Goal: Task Accomplishment & Management: Manage account settings

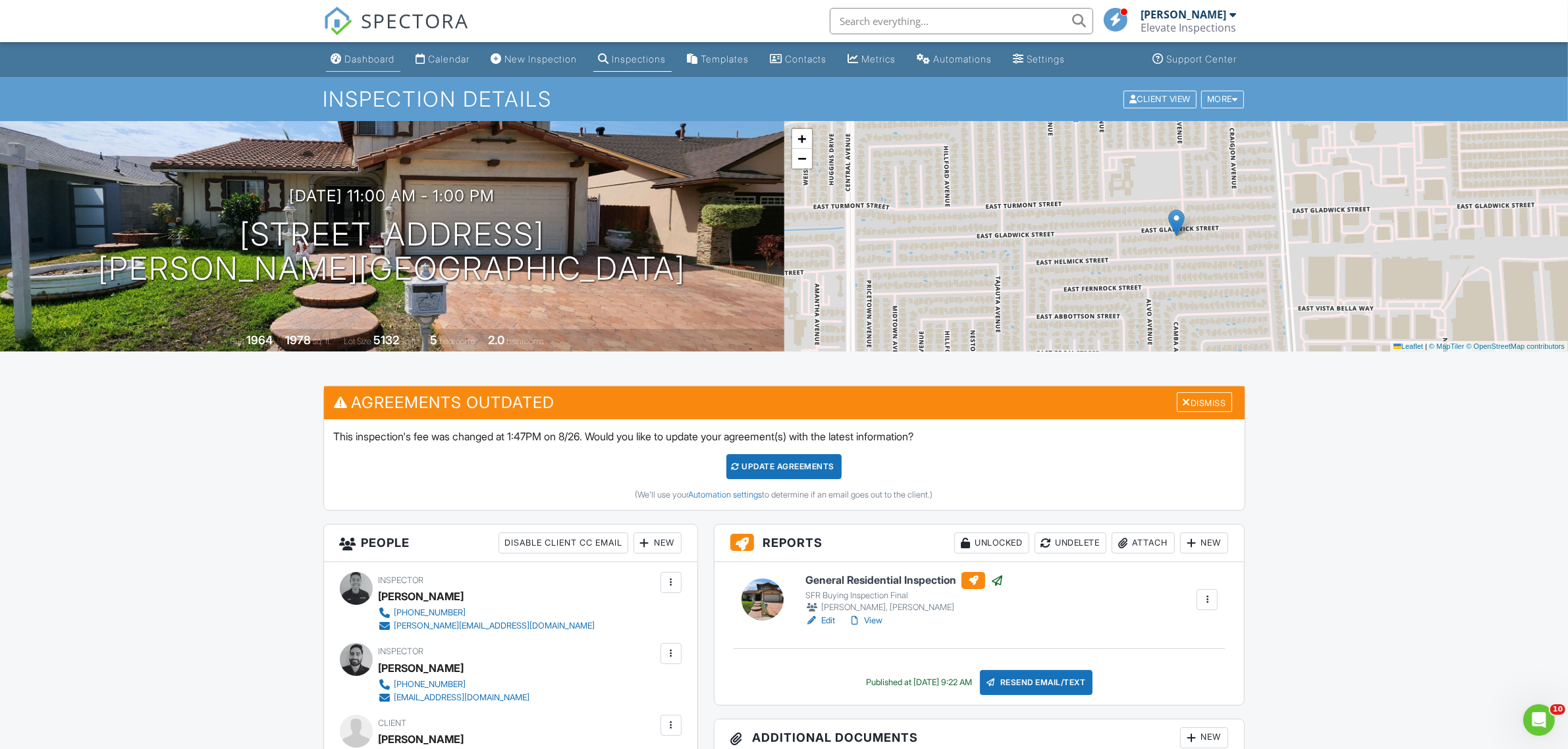
click at [359, 60] on div "Dashboard" at bounding box center [370, 59] width 50 height 11
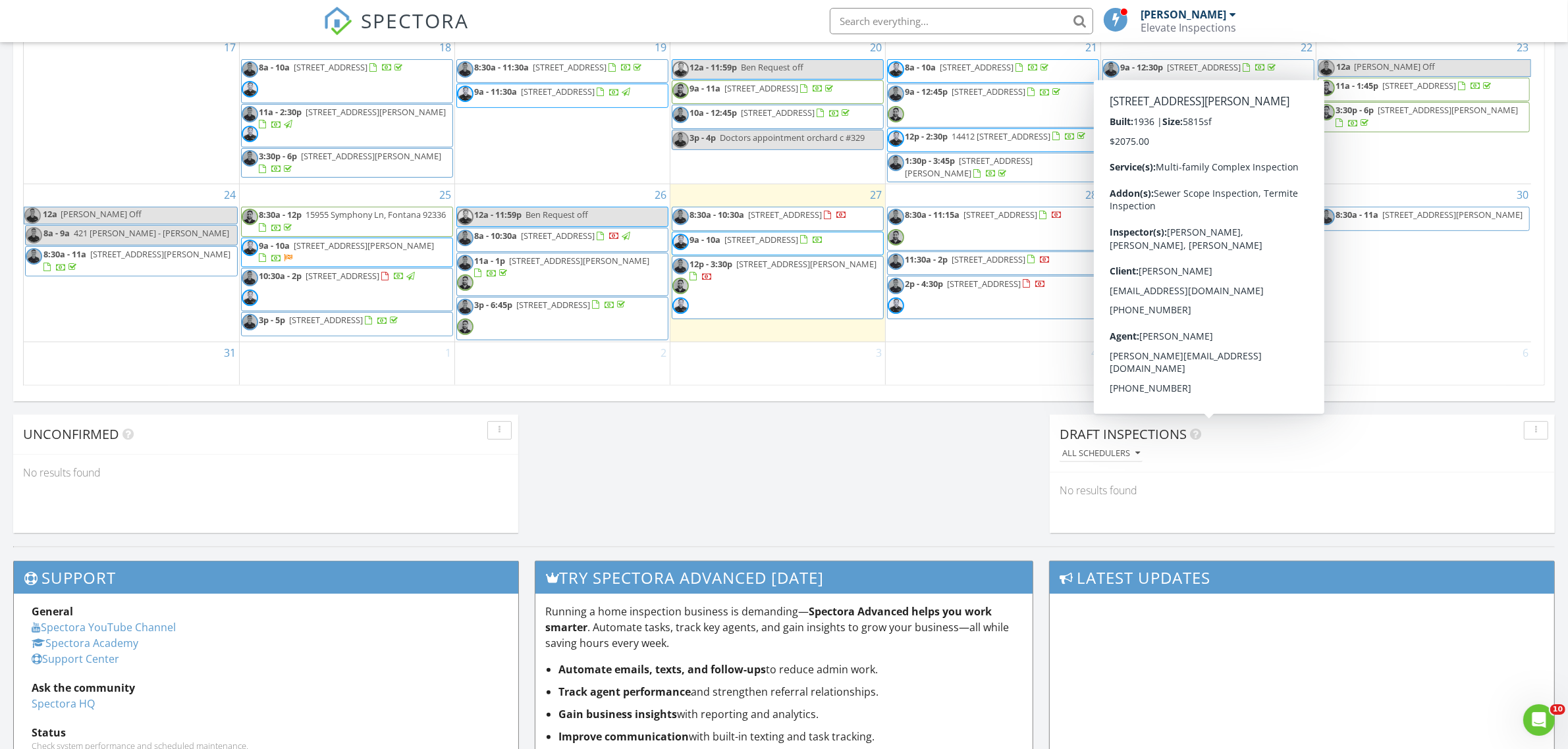
scroll to position [443, 0]
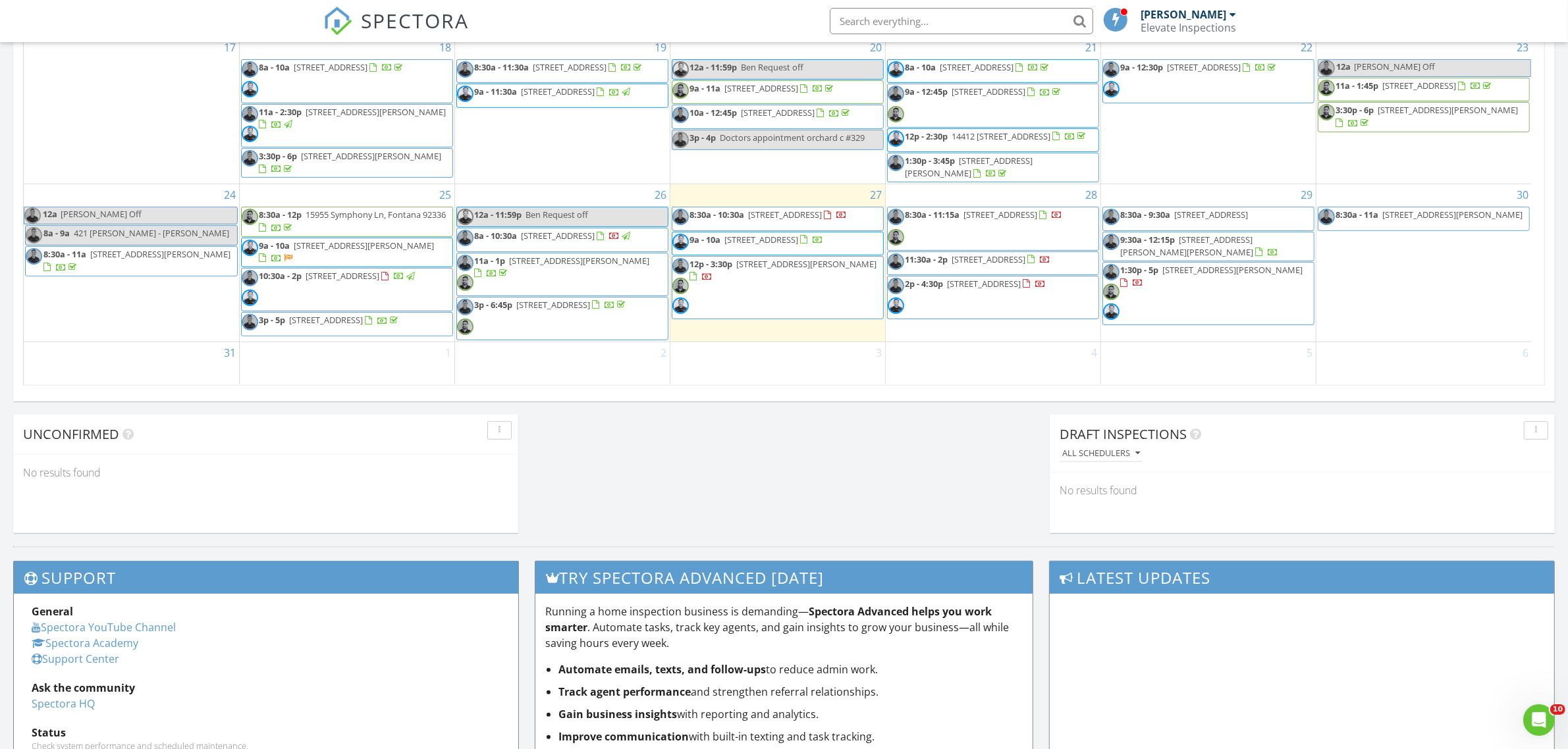
click at [1391, 212] on span "432 Tonopah Ave, La Puente 91744" at bounding box center [1453, 215] width 140 height 12
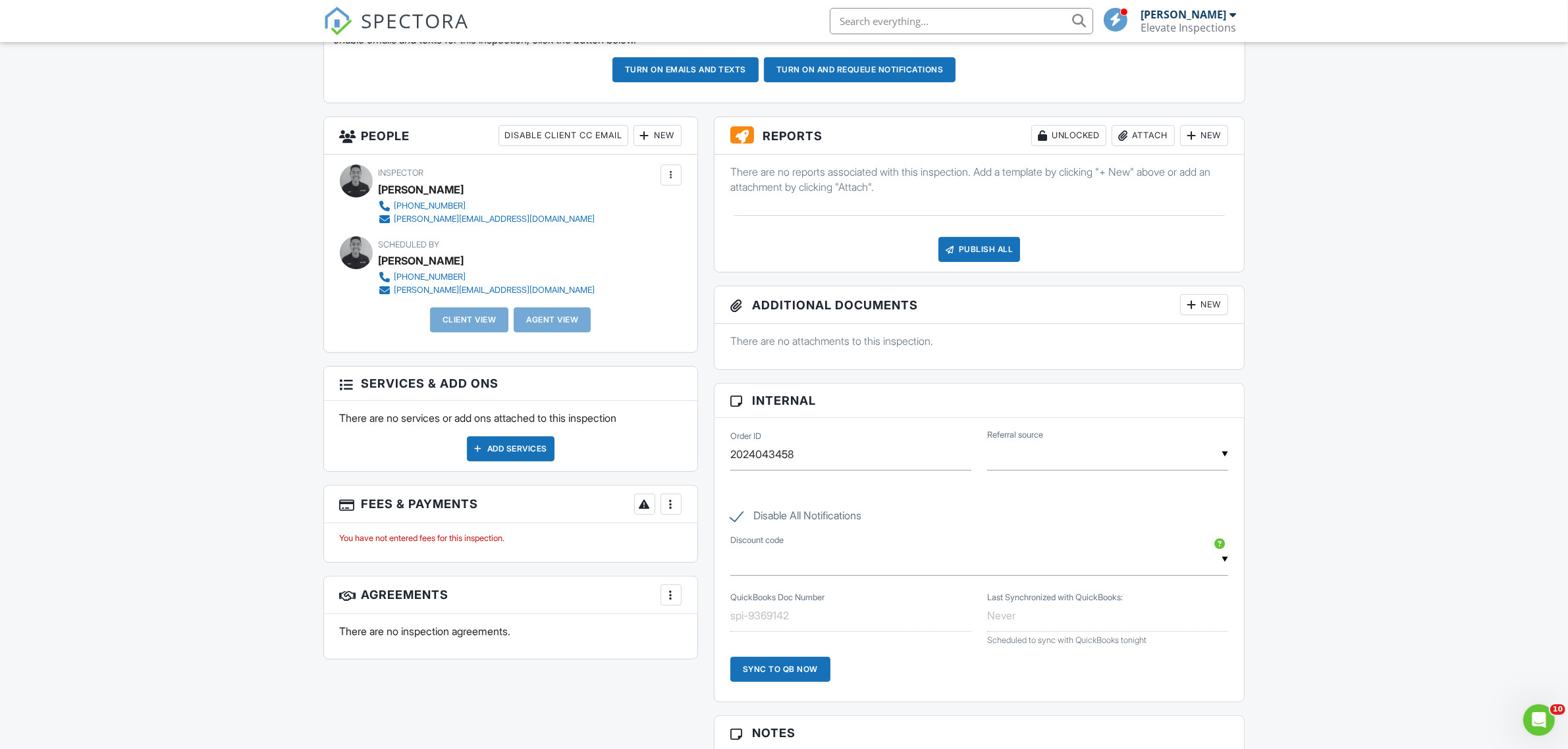
click at [654, 135] on div "New" at bounding box center [658, 135] width 48 height 21
click at [677, 210] on li "Client" at bounding box center [704, 209] width 129 height 33
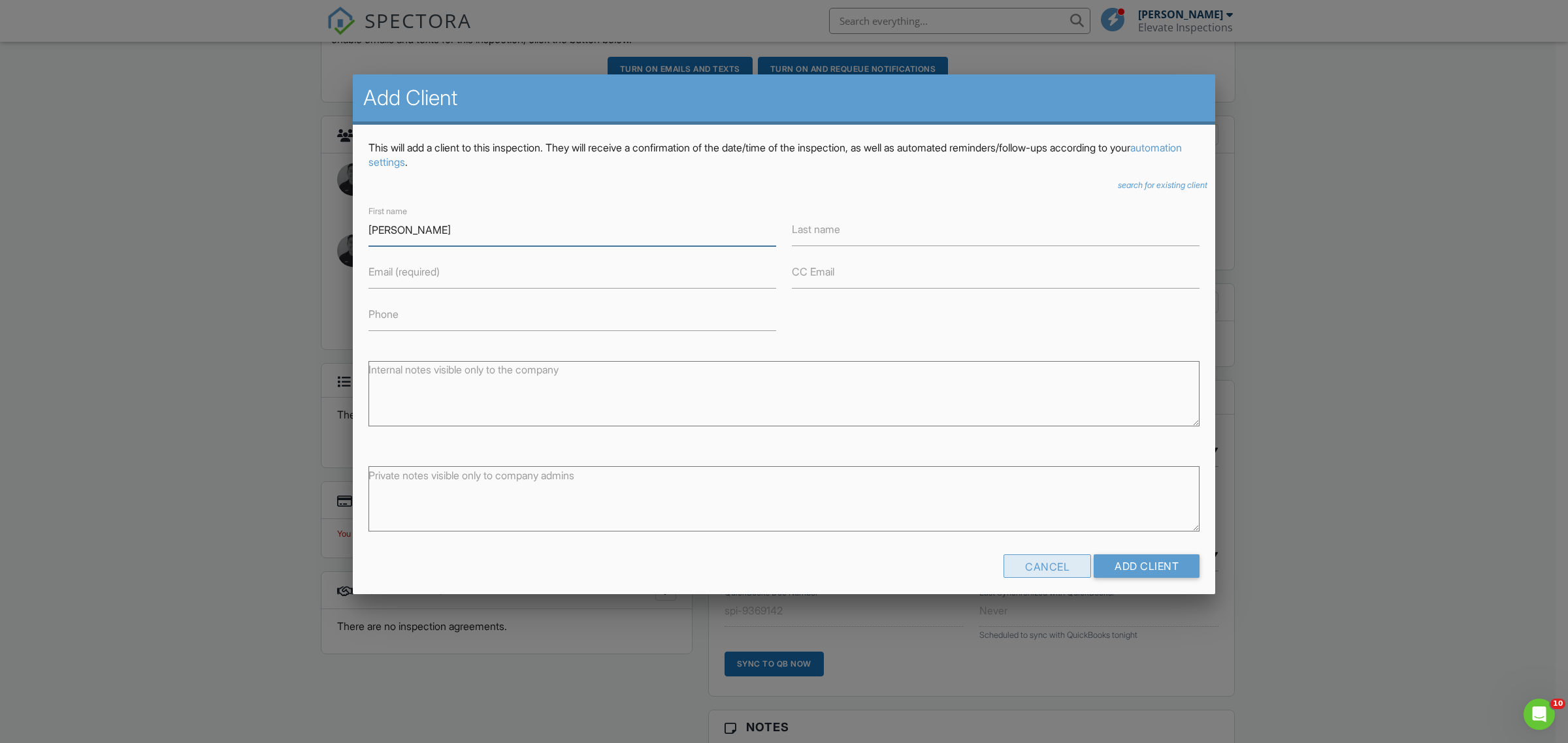
type input "dung"
click at [1036, 576] on div "Cancel" at bounding box center [1047, 565] width 88 height 23
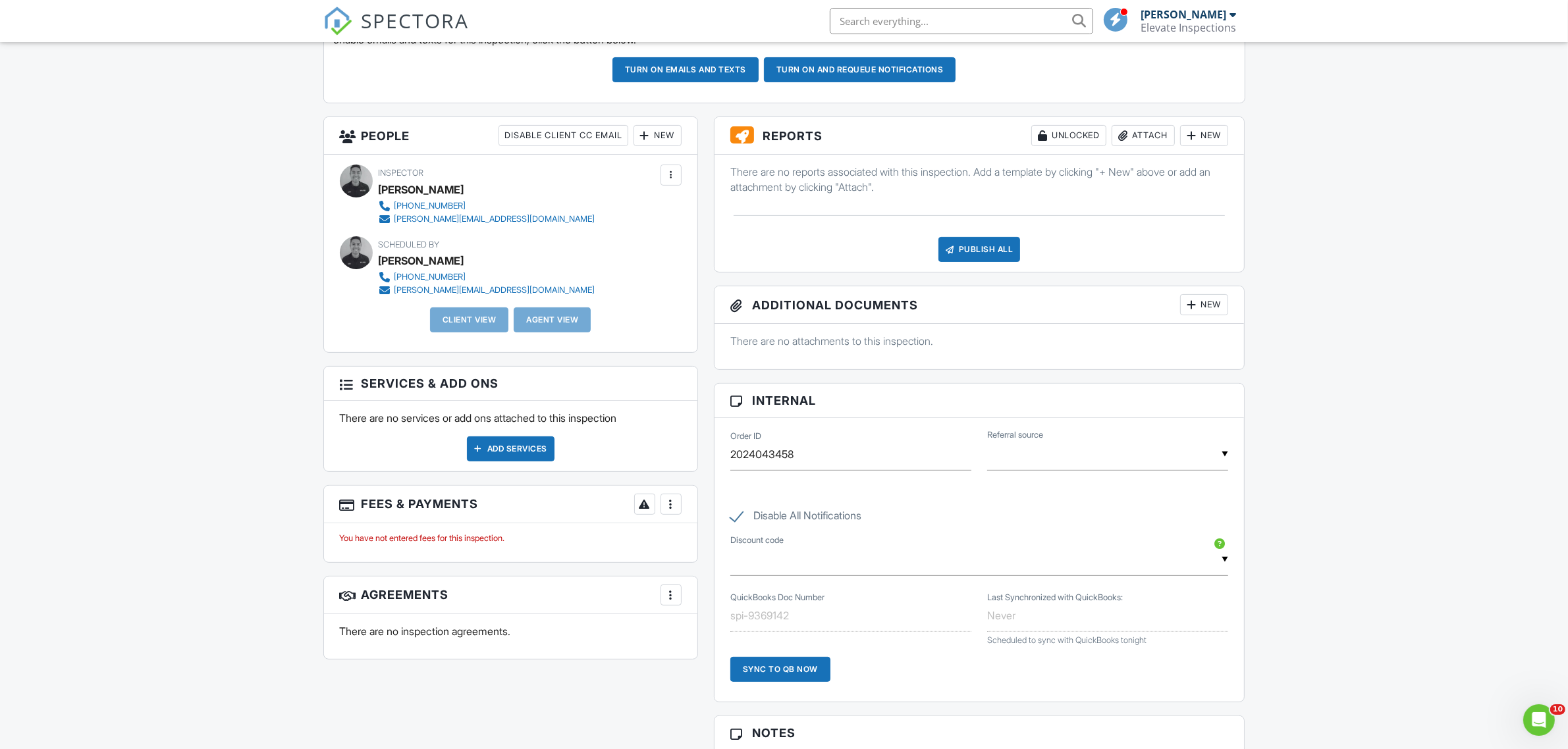
click at [644, 136] on div at bounding box center [645, 135] width 13 height 13
click at [715, 212] on li "Client" at bounding box center [704, 209] width 129 height 33
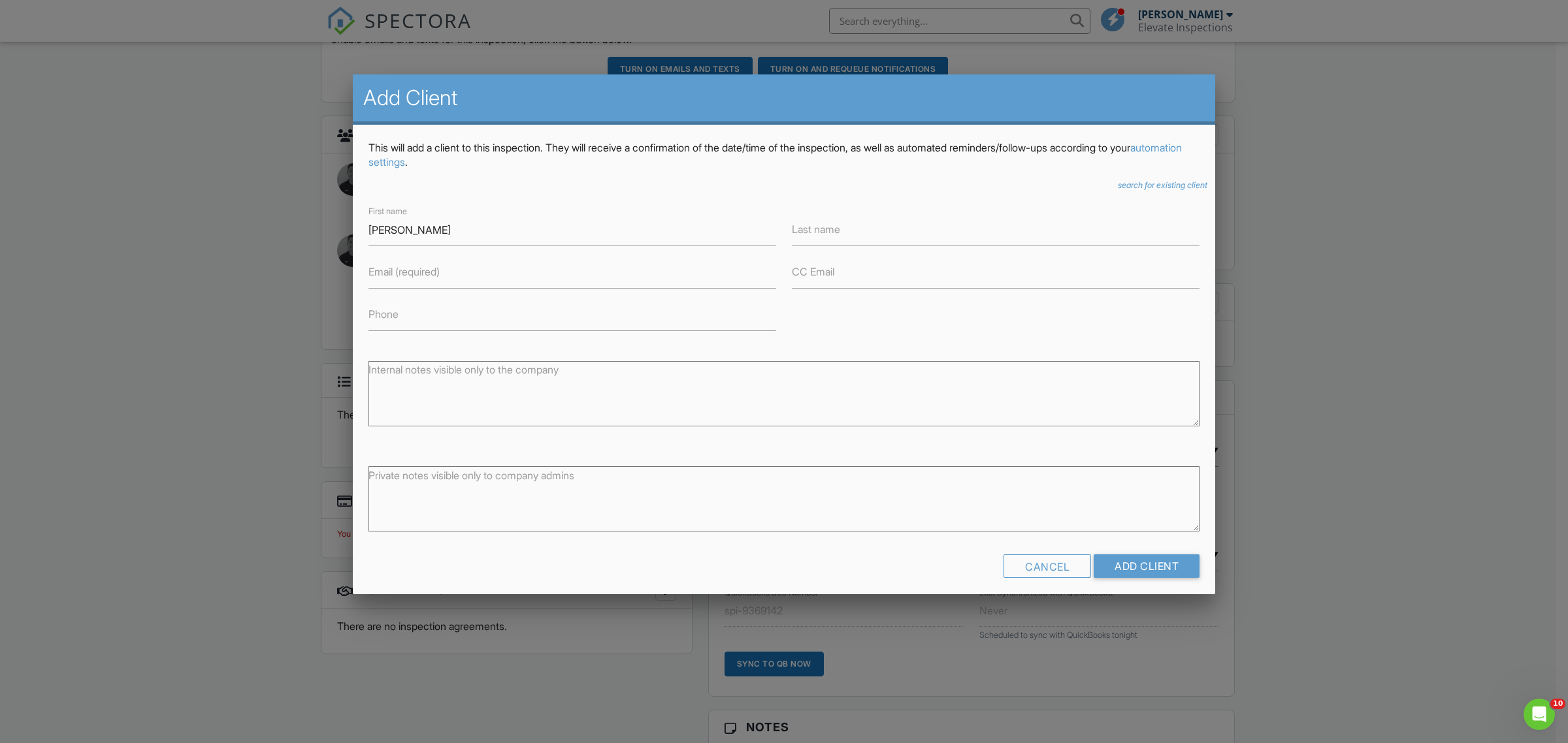
click at [1134, 186] on icon "search for existing client" at bounding box center [1162, 185] width 89 height 10
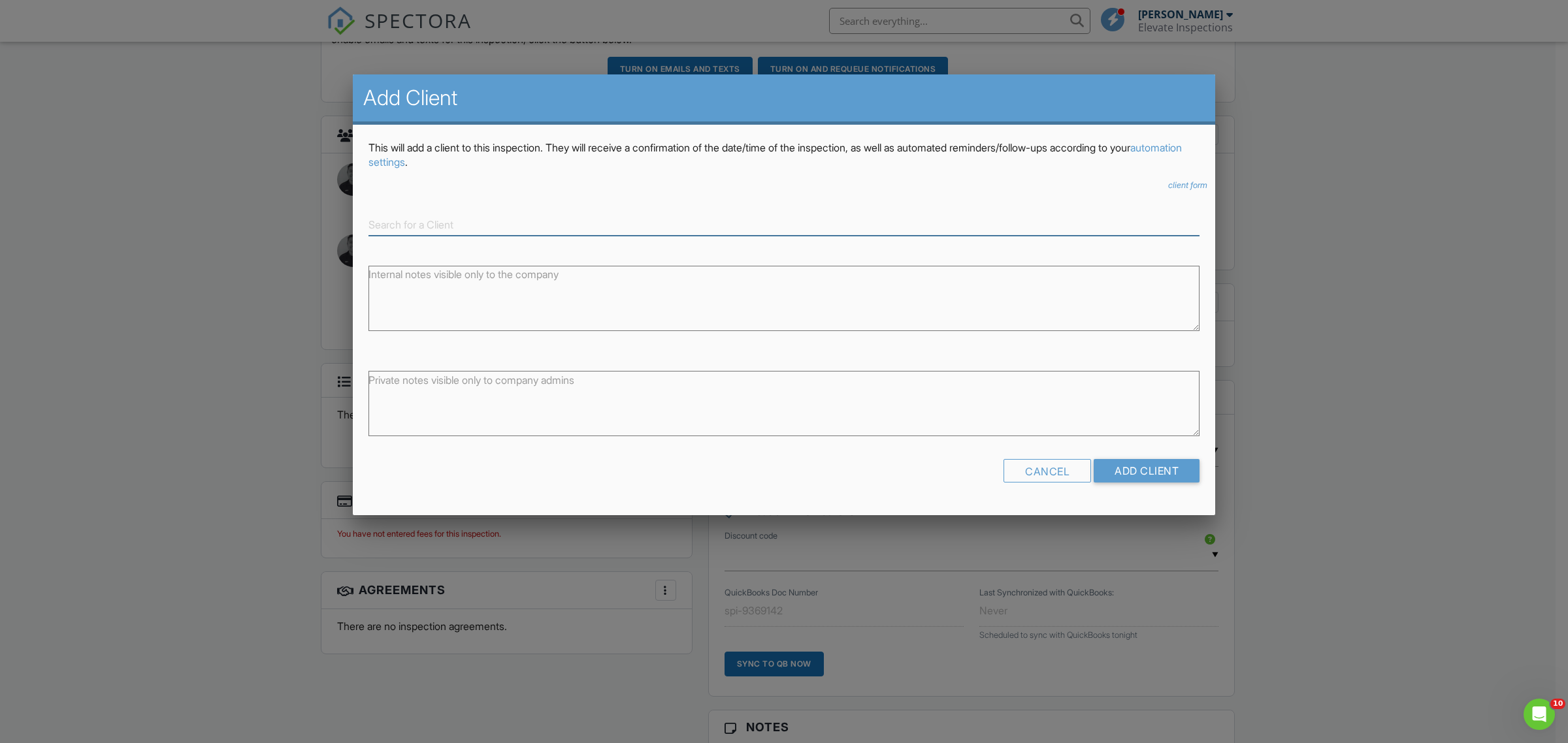
click at [526, 217] on input at bounding box center [784, 225] width 831 height 22
click at [488, 257] on div "nguyendung101@yahoo.com" at bounding box center [784, 257] width 825 height 10
type input "Dung Nguyen"
click at [1152, 477] on input "Add Client" at bounding box center [1147, 470] width 106 height 23
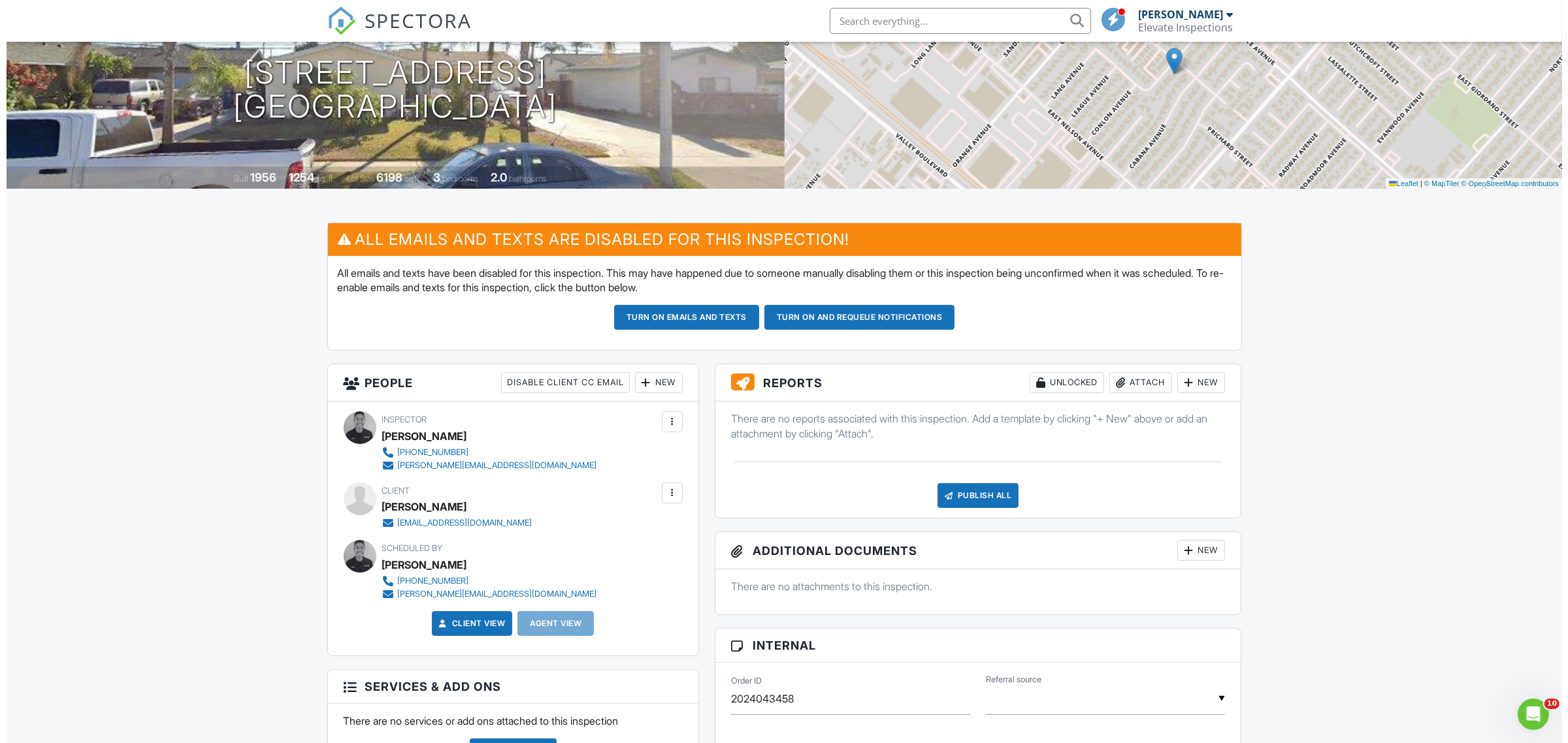
scroll to position [163, 0]
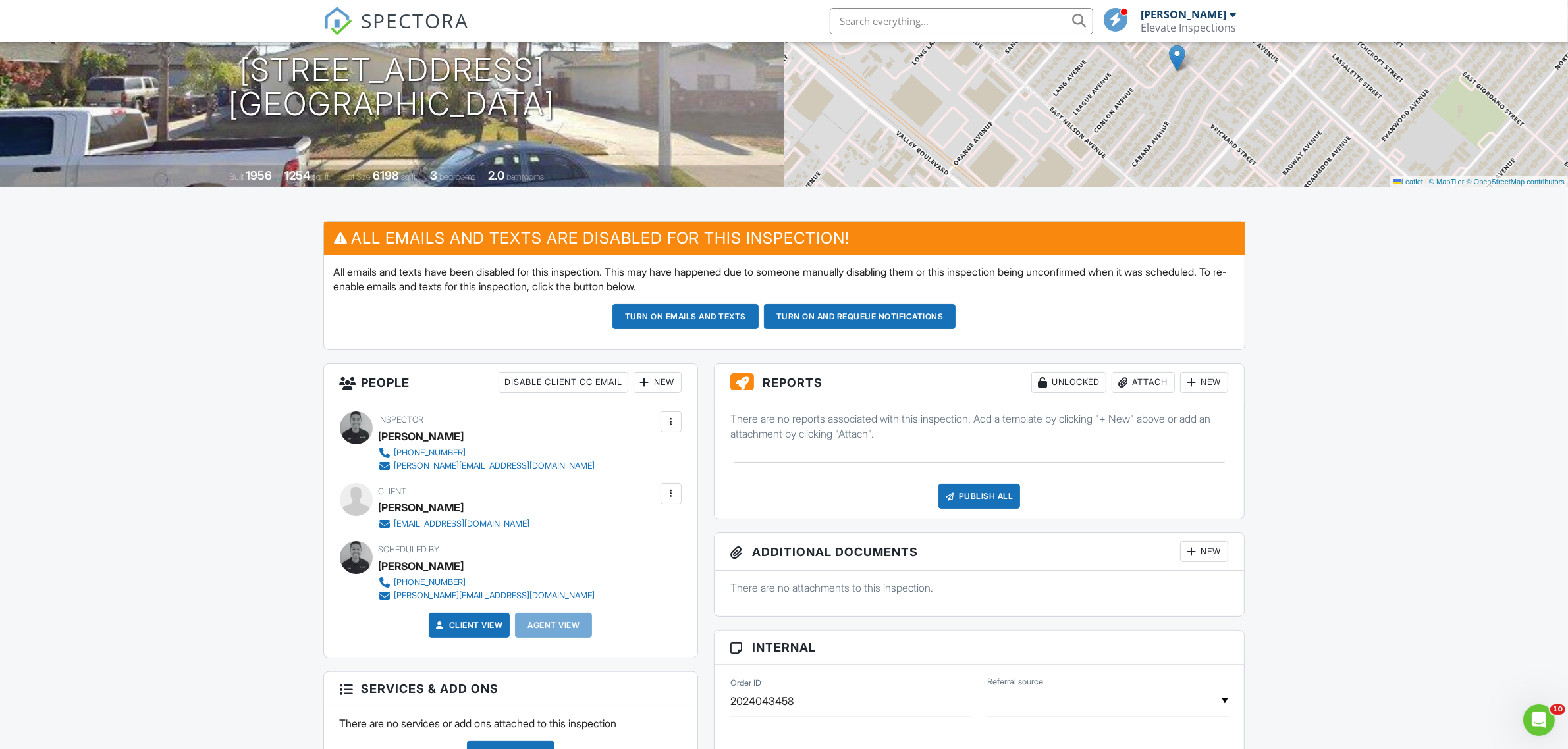
click at [650, 380] on div "New" at bounding box center [658, 383] width 48 height 21
click at [702, 492] on li "Client's Agent" at bounding box center [704, 489] width 129 height 33
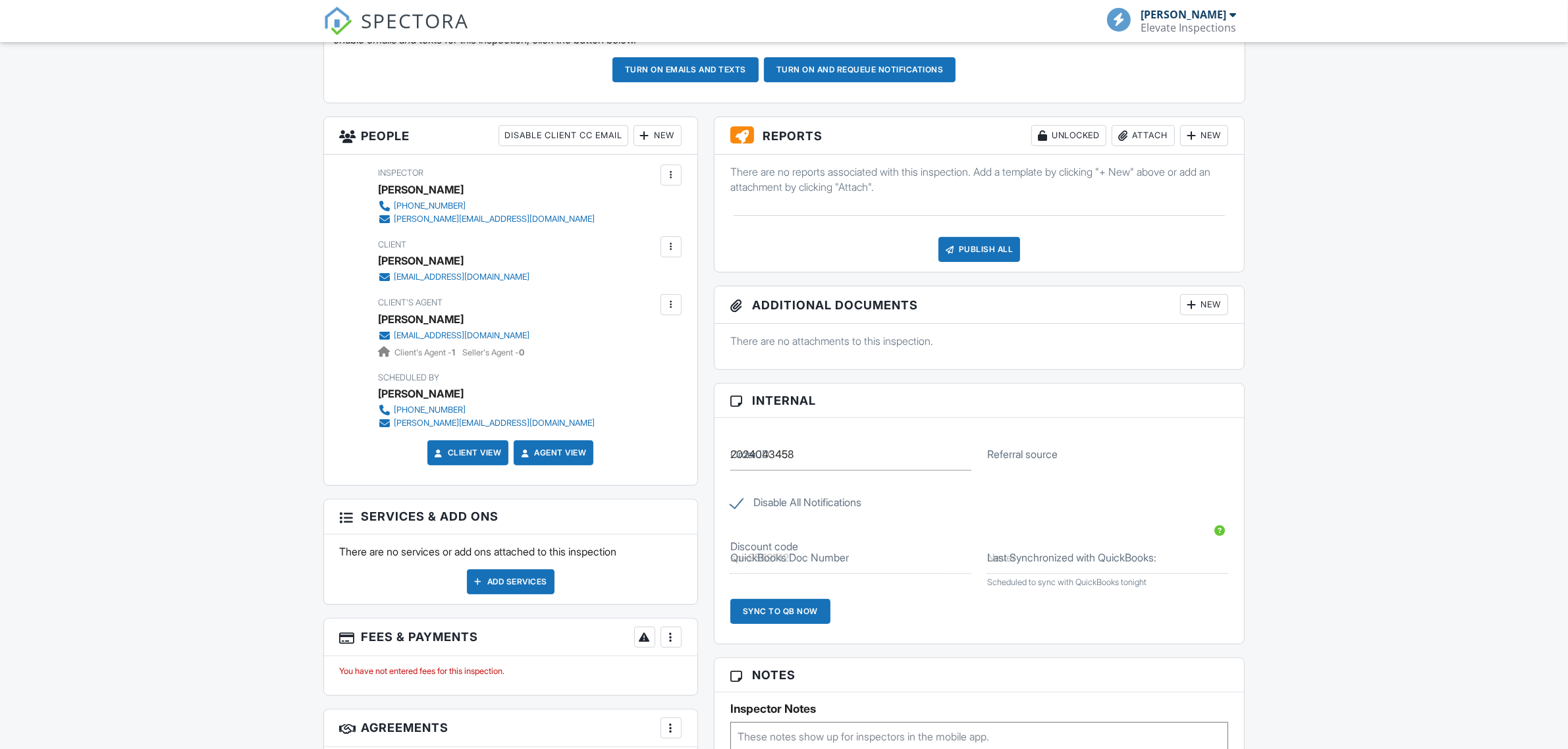
click at [490, 586] on div "Add Services" at bounding box center [511, 582] width 87 height 25
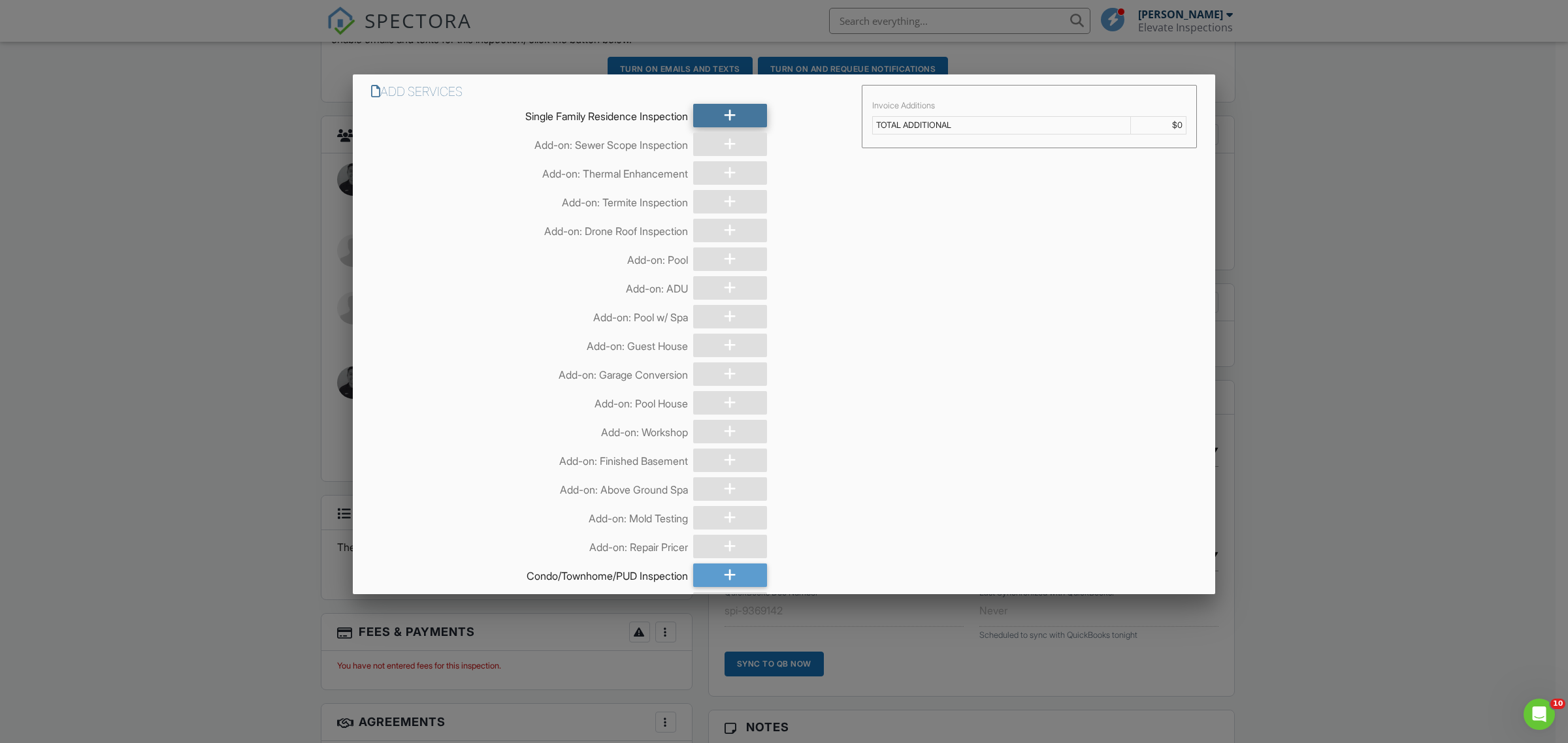
click at [713, 119] on div at bounding box center [729, 115] width 74 height 23
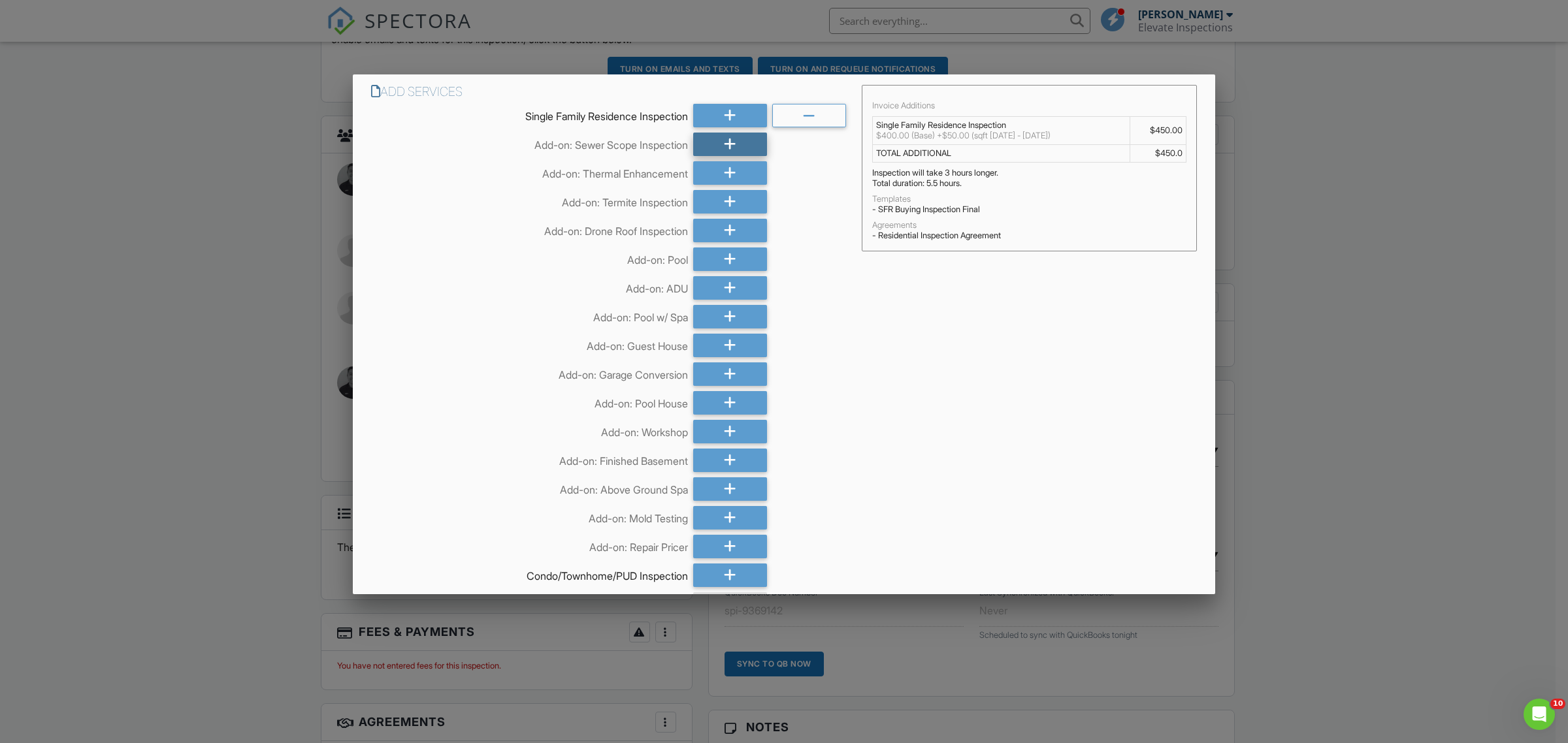
click at [705, 138] on div at bounding box center [729, 144] width 74 height 23
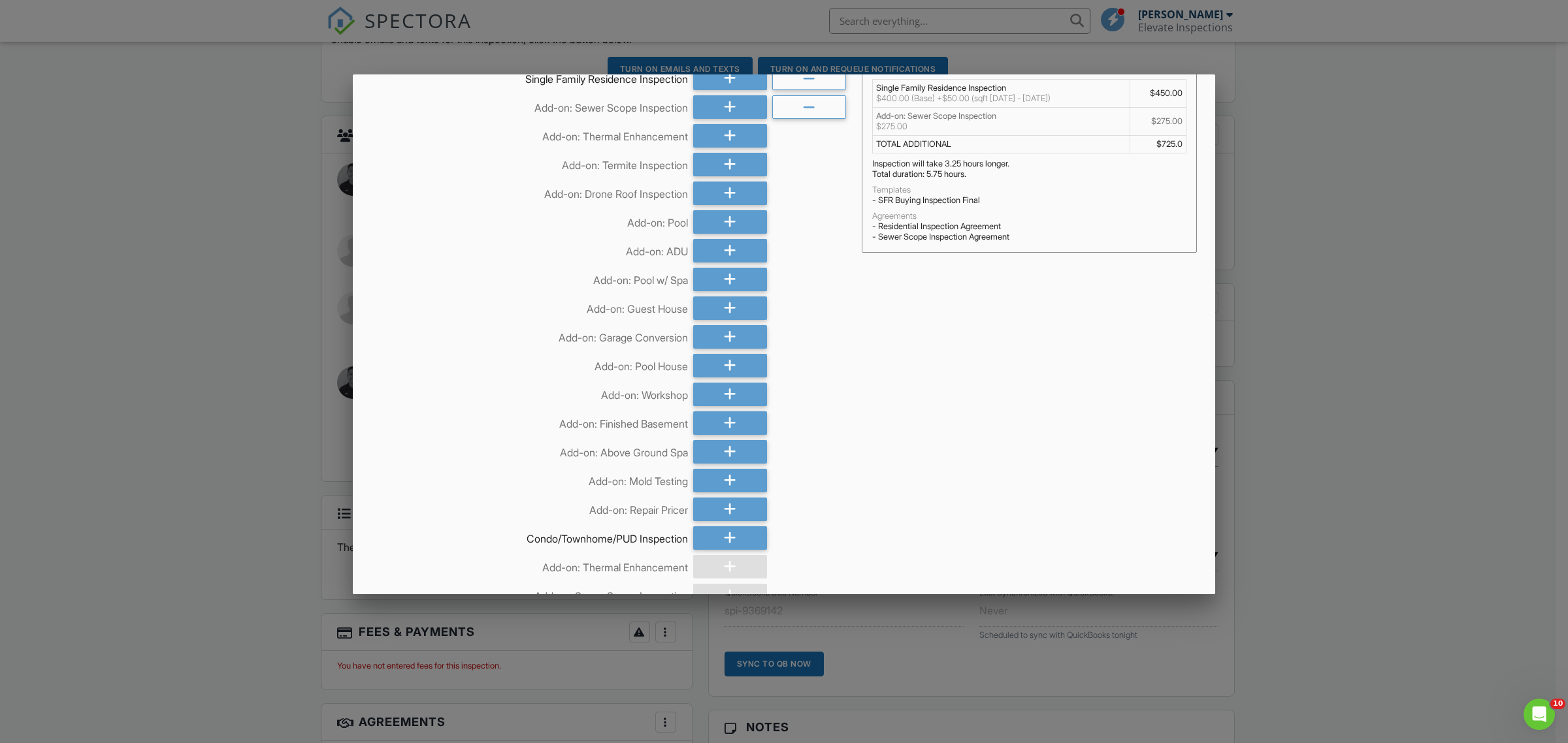
scroll to position [81, 0]
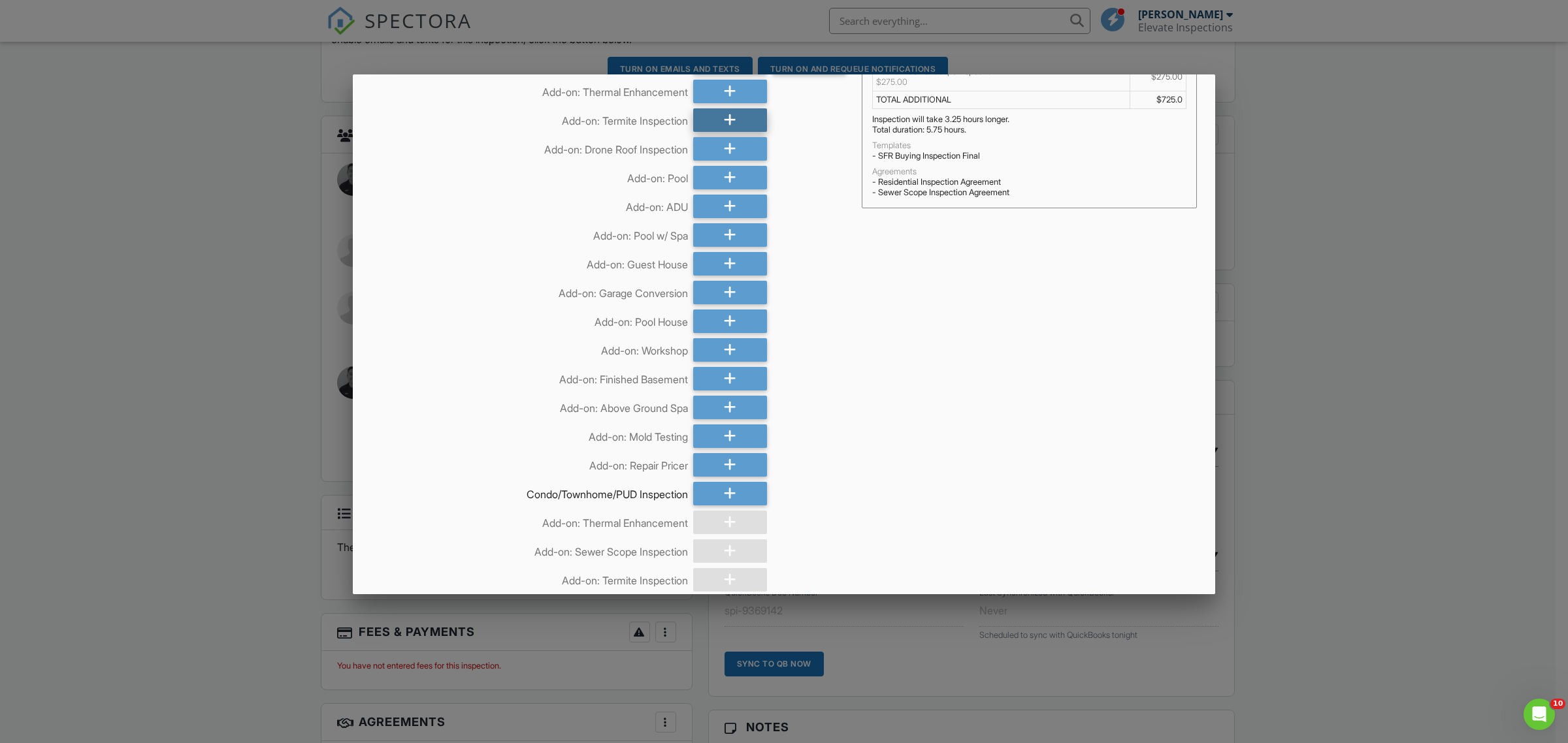
click at [706, 122] on div at bounding box center [729, 120] width 74 height 23
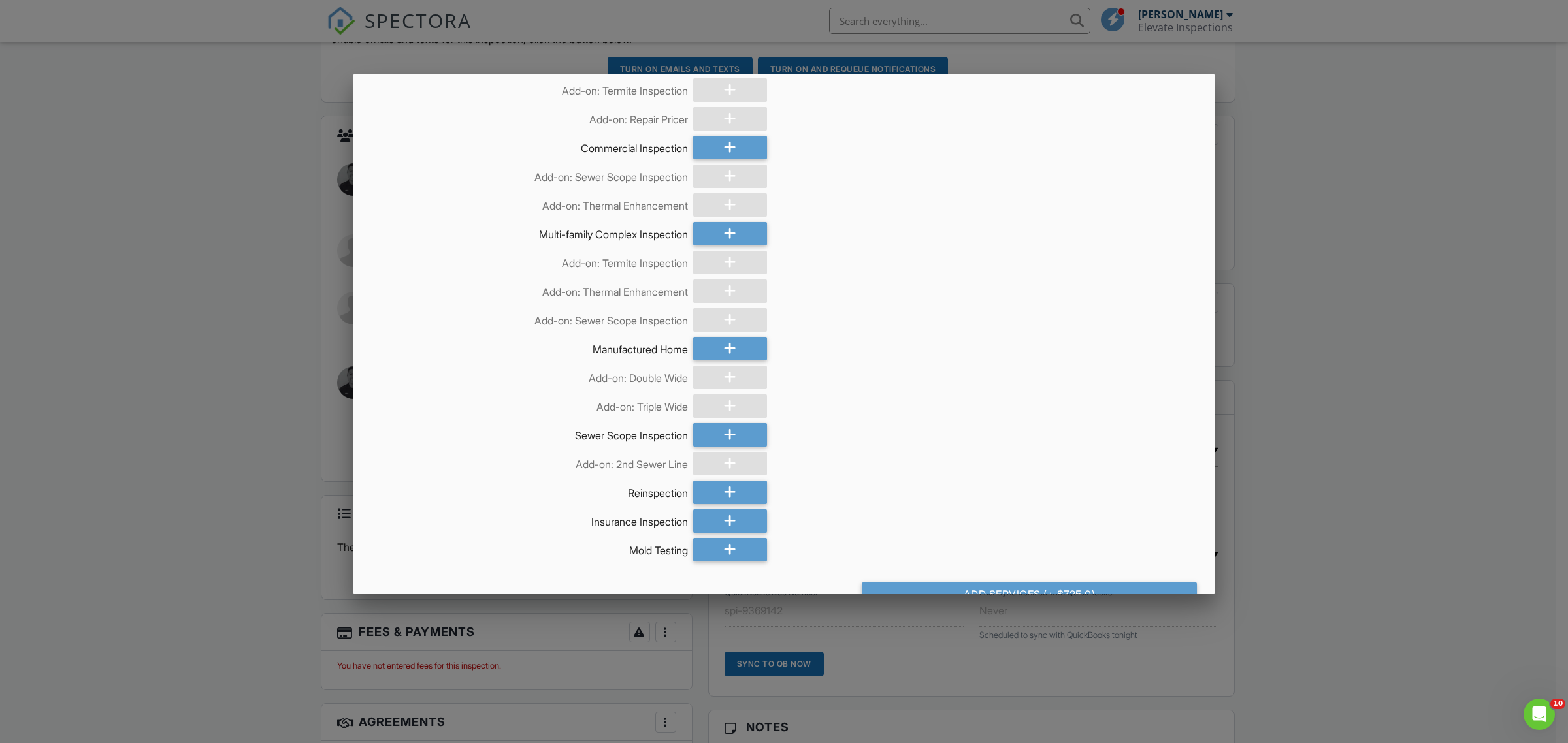
scroll to position [602, 0]
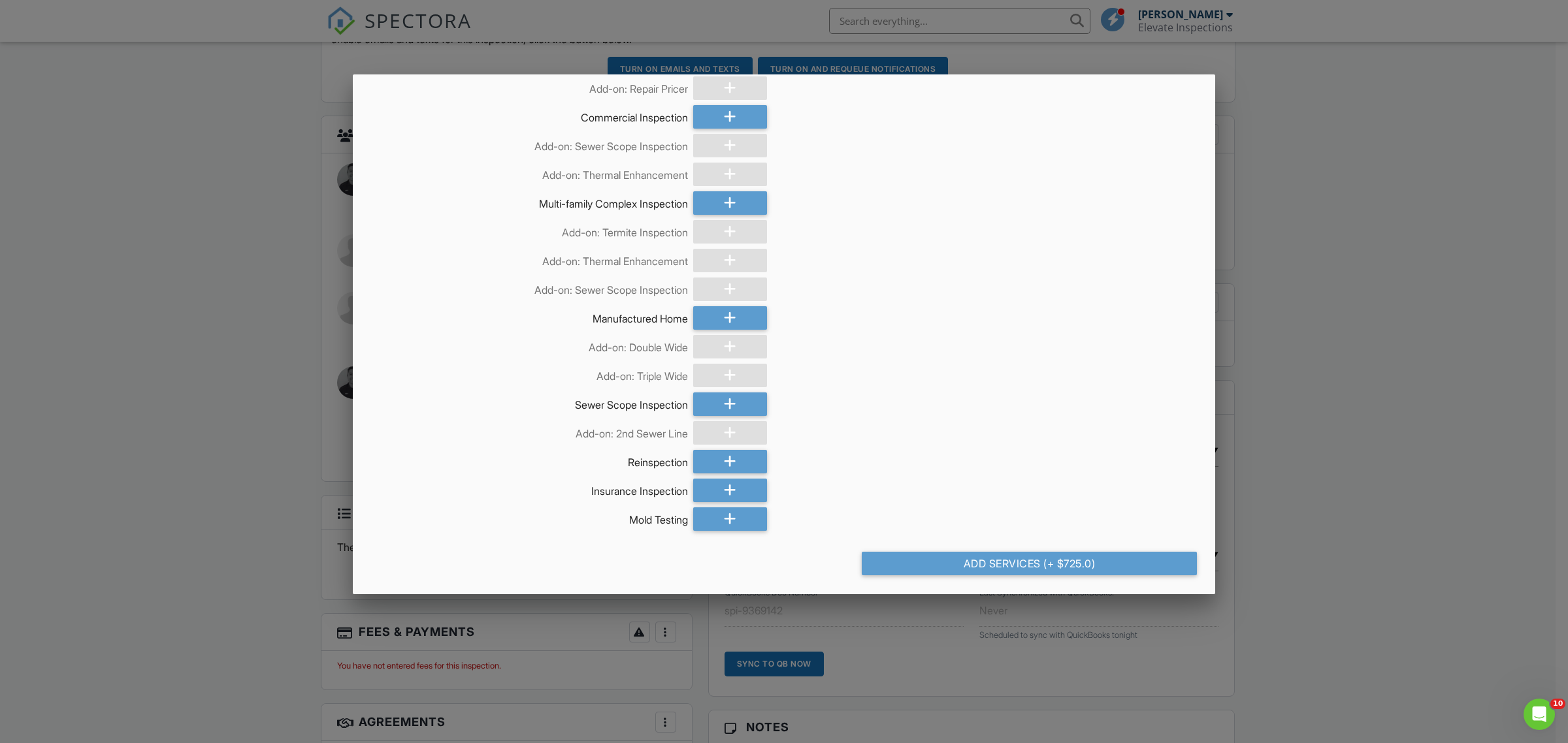
drag, startPoint x: 934, startPoint y: 552, endPoint x: 1193, endPoint y: 440, distance: 282.2
click at [936, 552] on div "Add Services (+ $725.0)" at bounding box center [1029, 563] width 335 height 23
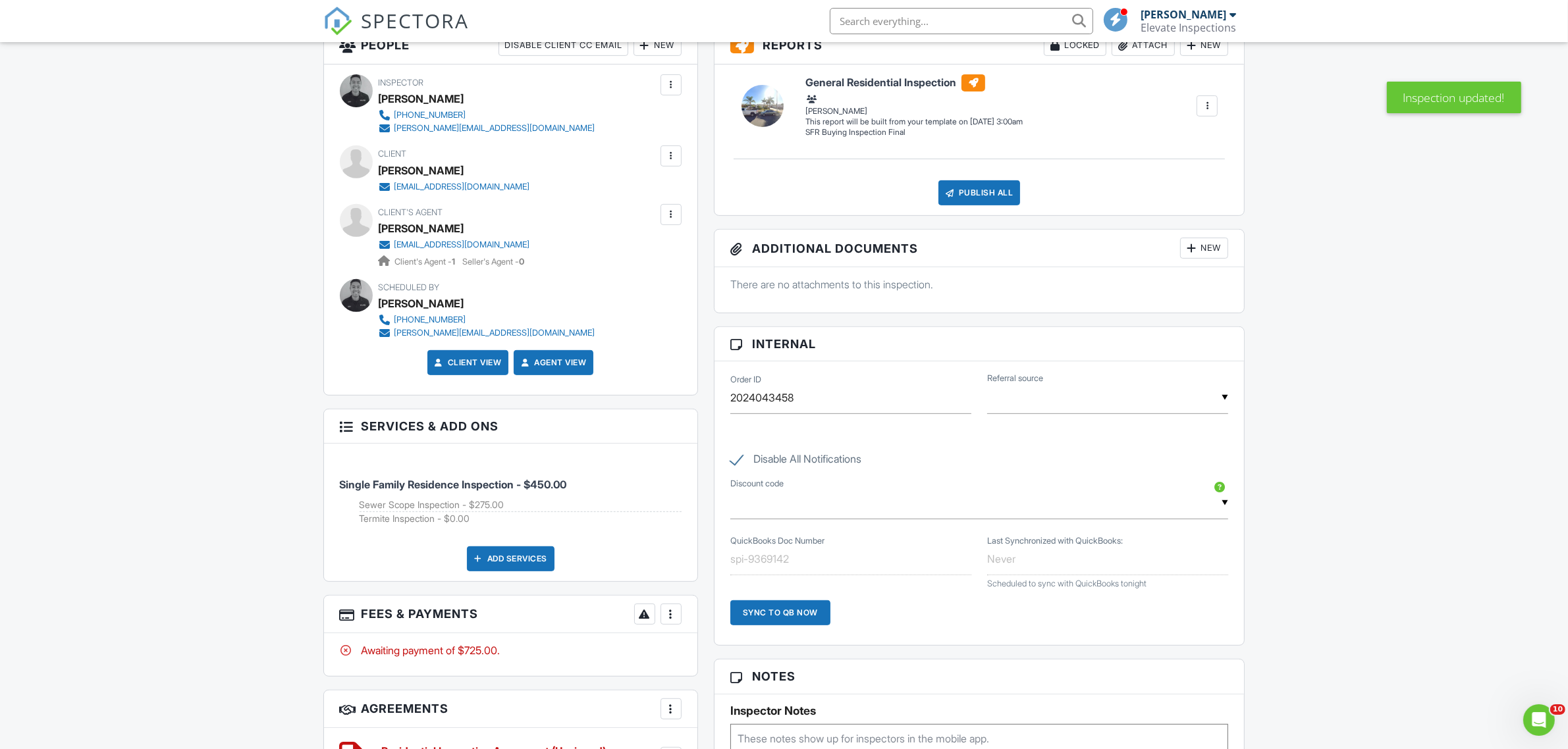
scroll to position [658, 0]
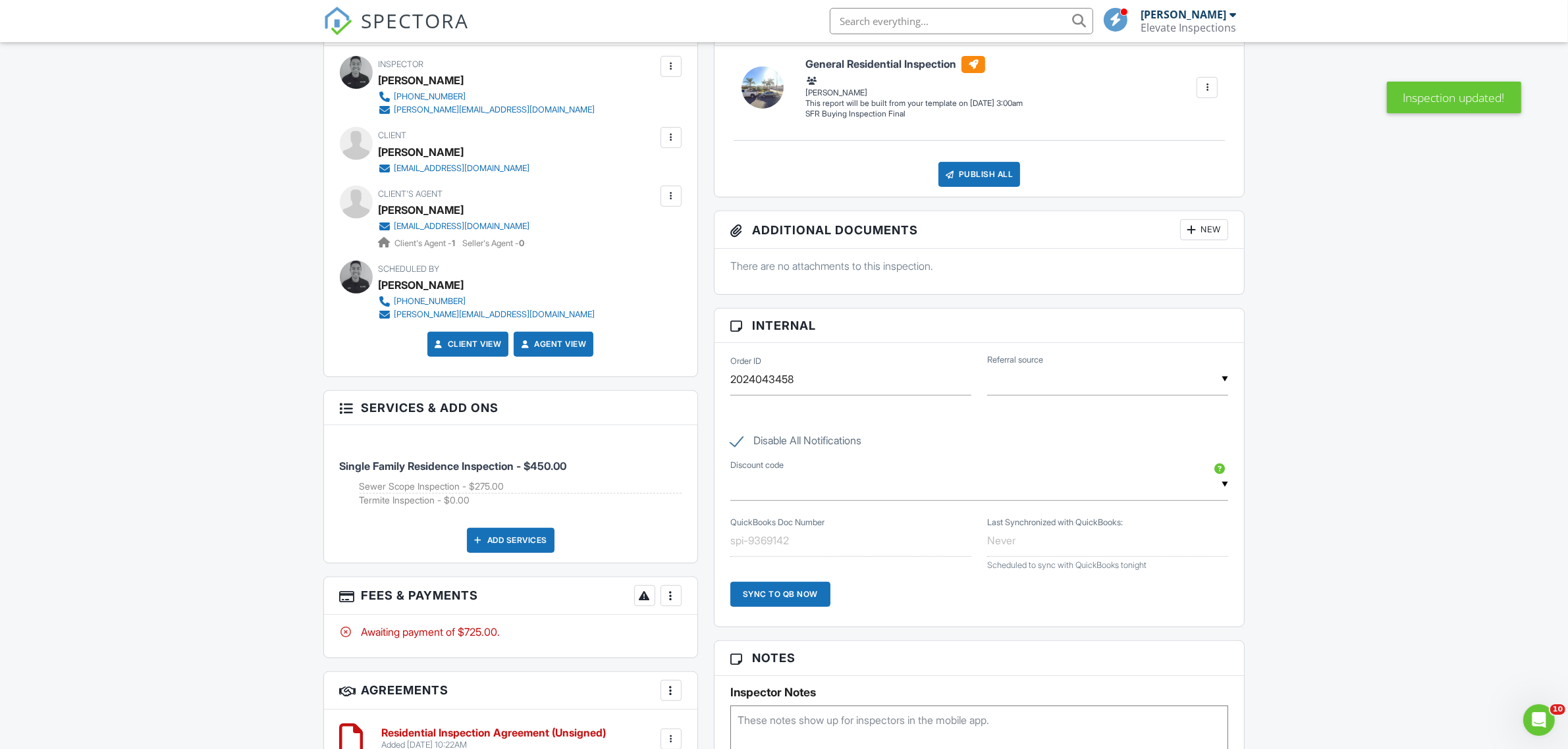
click at [677, 594] on div at bounding box center [671, 595] width 13 height 13
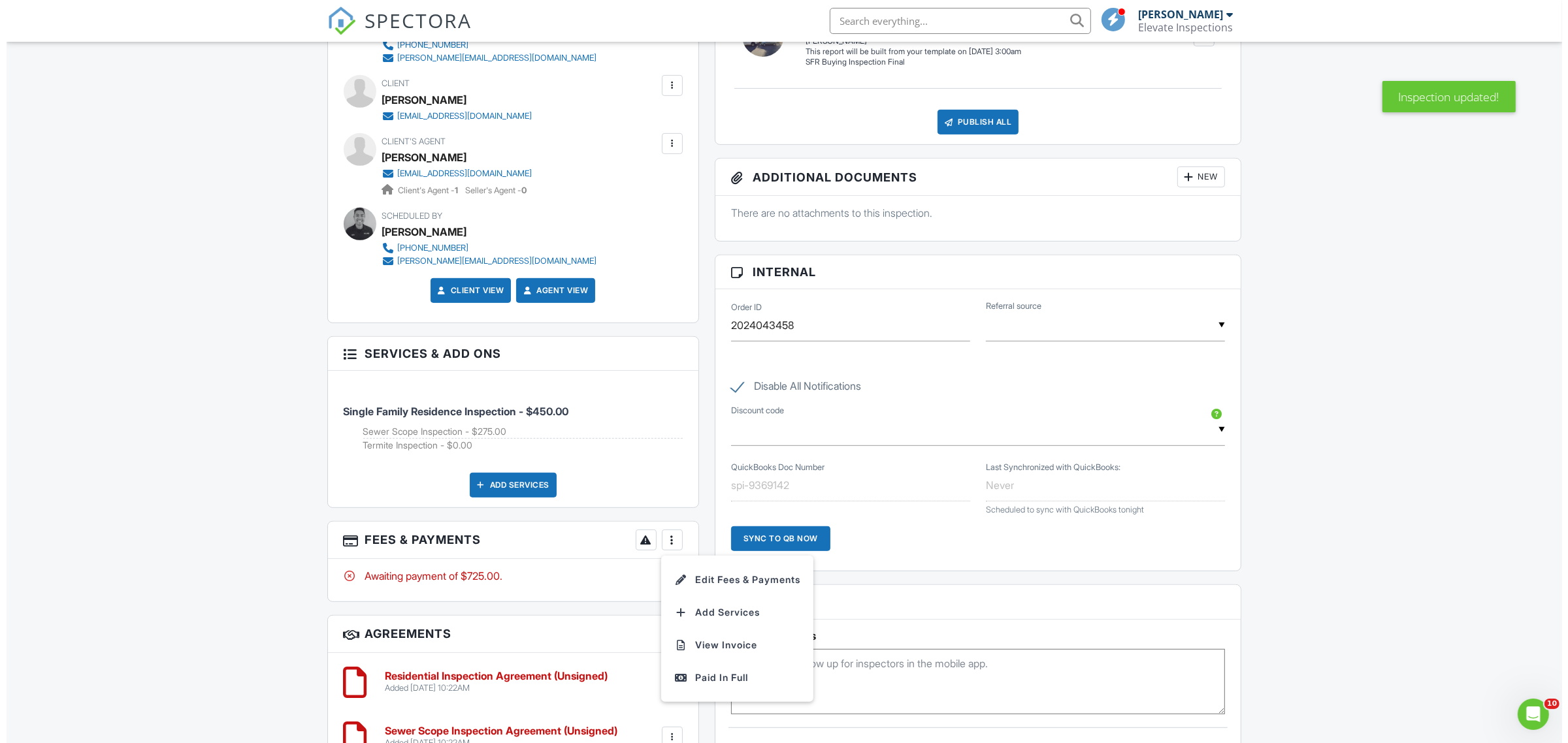
scroll to position [734, 0]
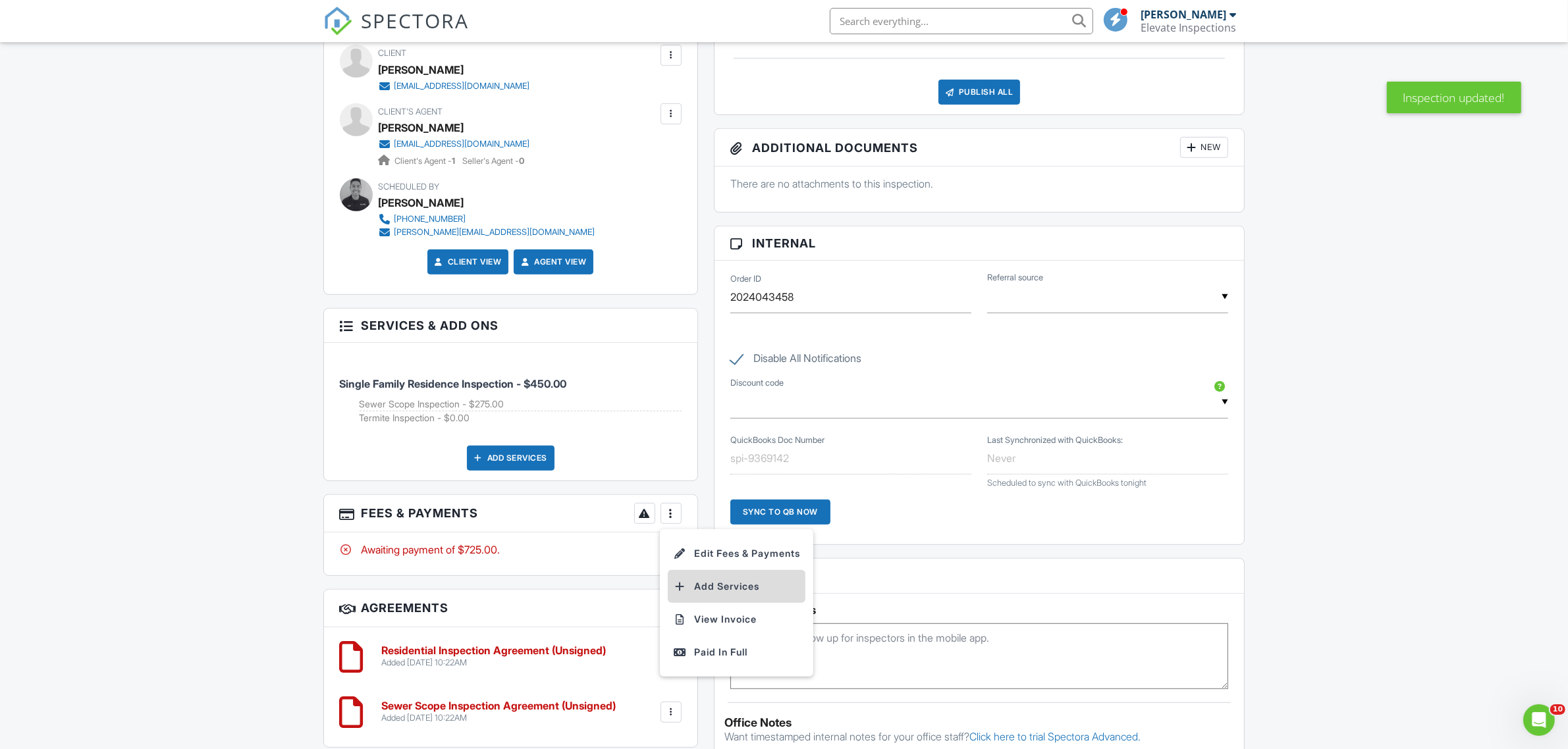
click at [742, 591] on li "Add Services" at bounding box center [736, 586] width 137 height 33
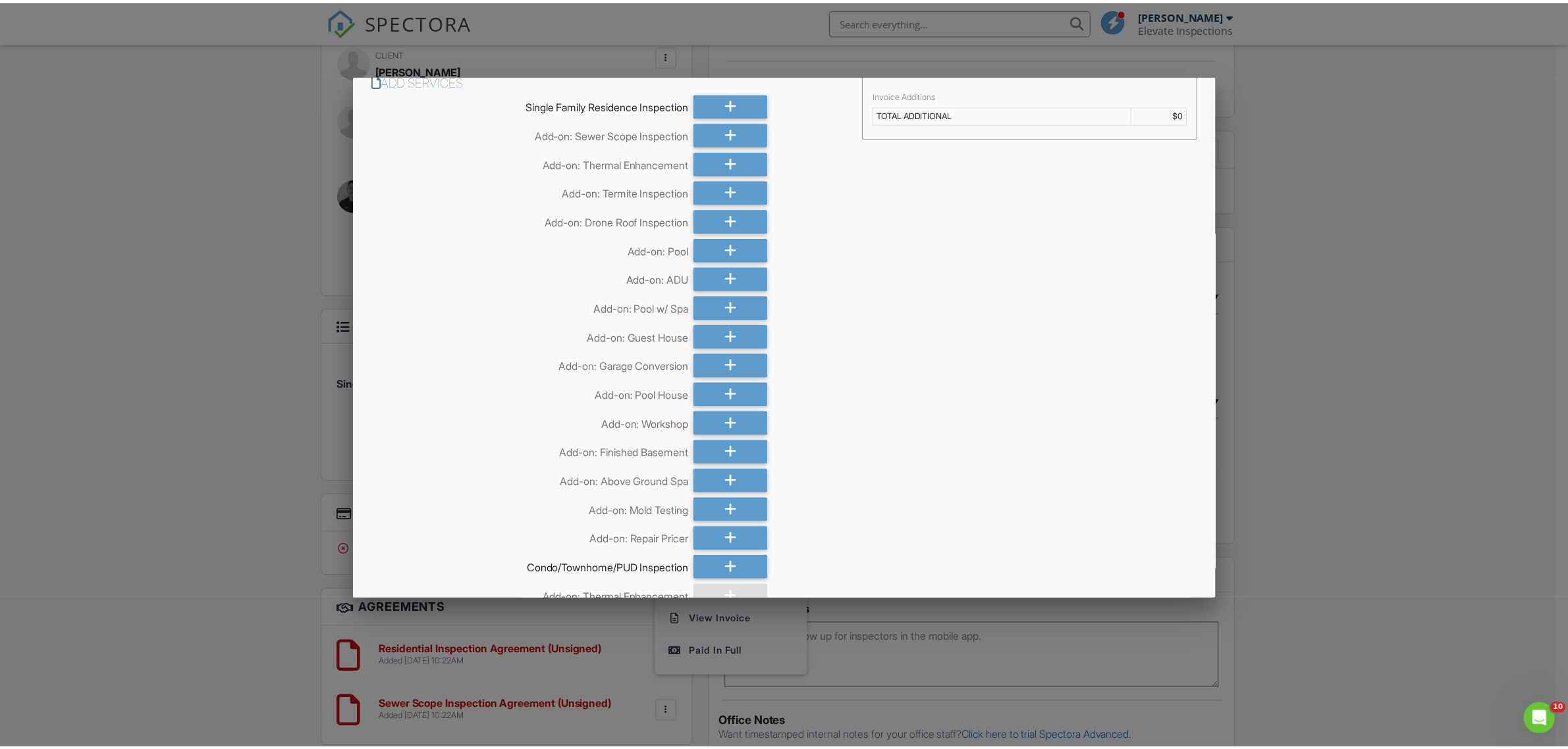
scroll to position [0, 0]
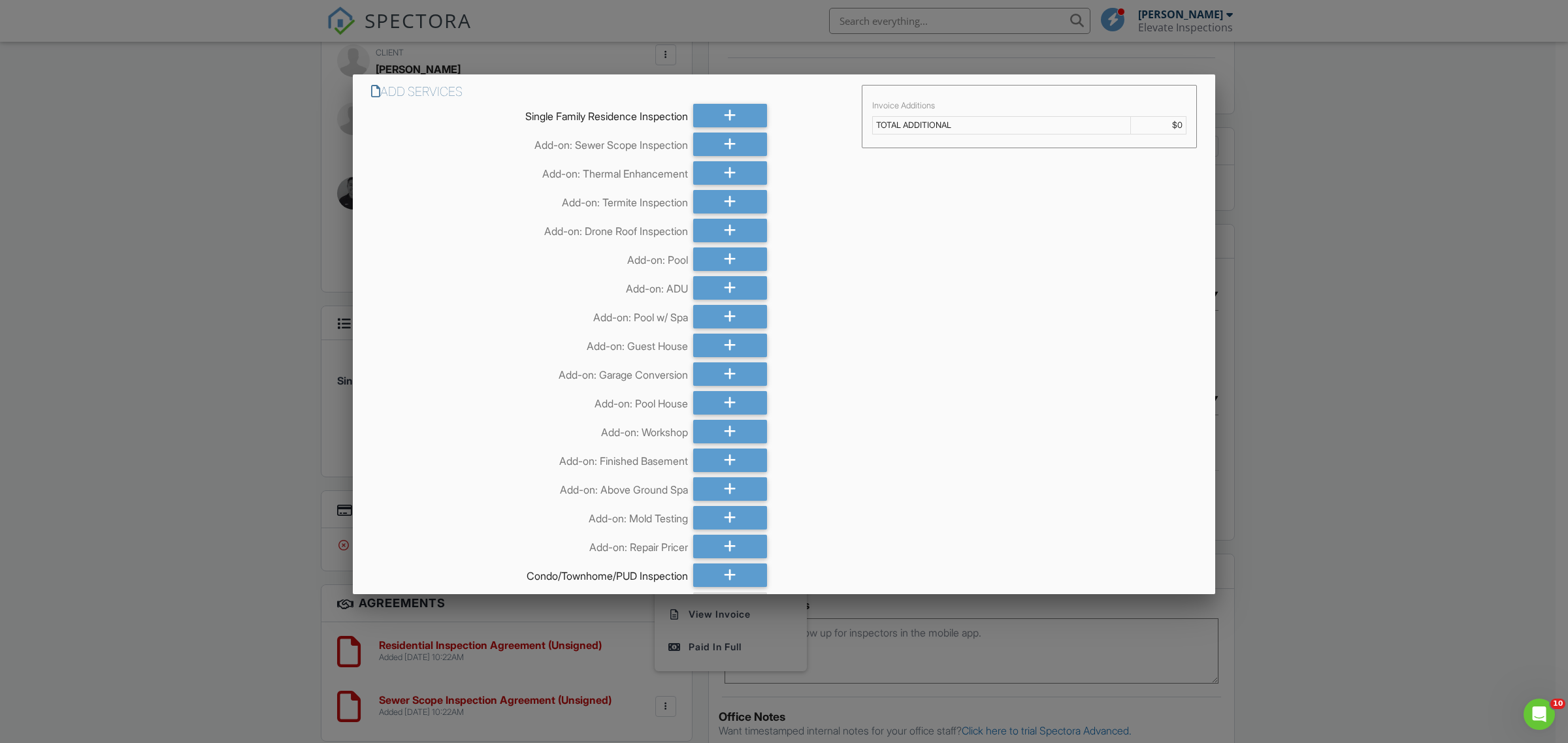
click at [199, 401] on div at bounding box center [784, 400] width 1568 height 929
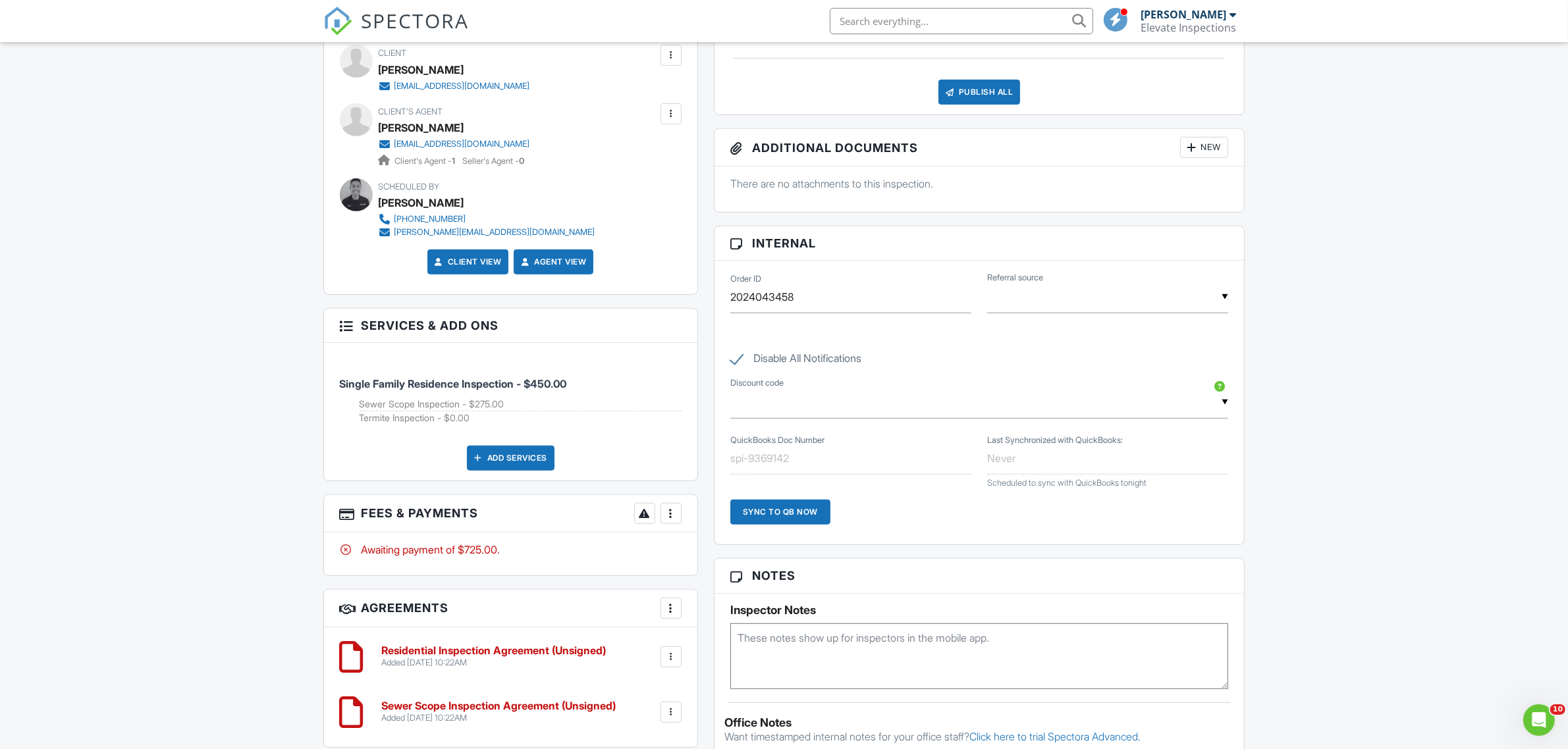
click at [670, 520] on div at bounding box center [671, 513] width 13 height 13
click at [729, 553] on li "Edit Fees & Payments" at bounding box center [736, 554] width 137 height 33
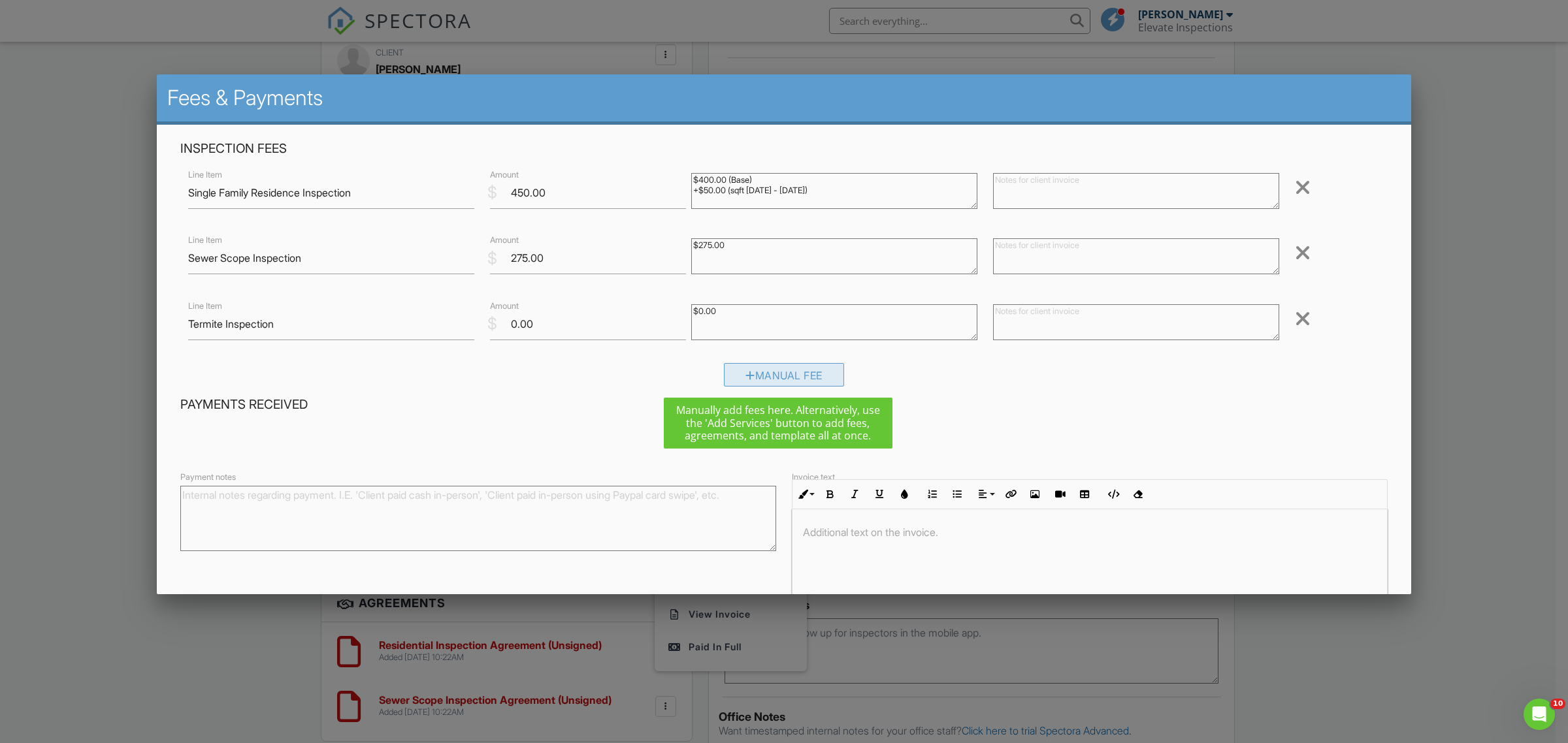
click at [745, 385] on div "Manual Fee" at bounding box center [784, 375] width 121 height 23
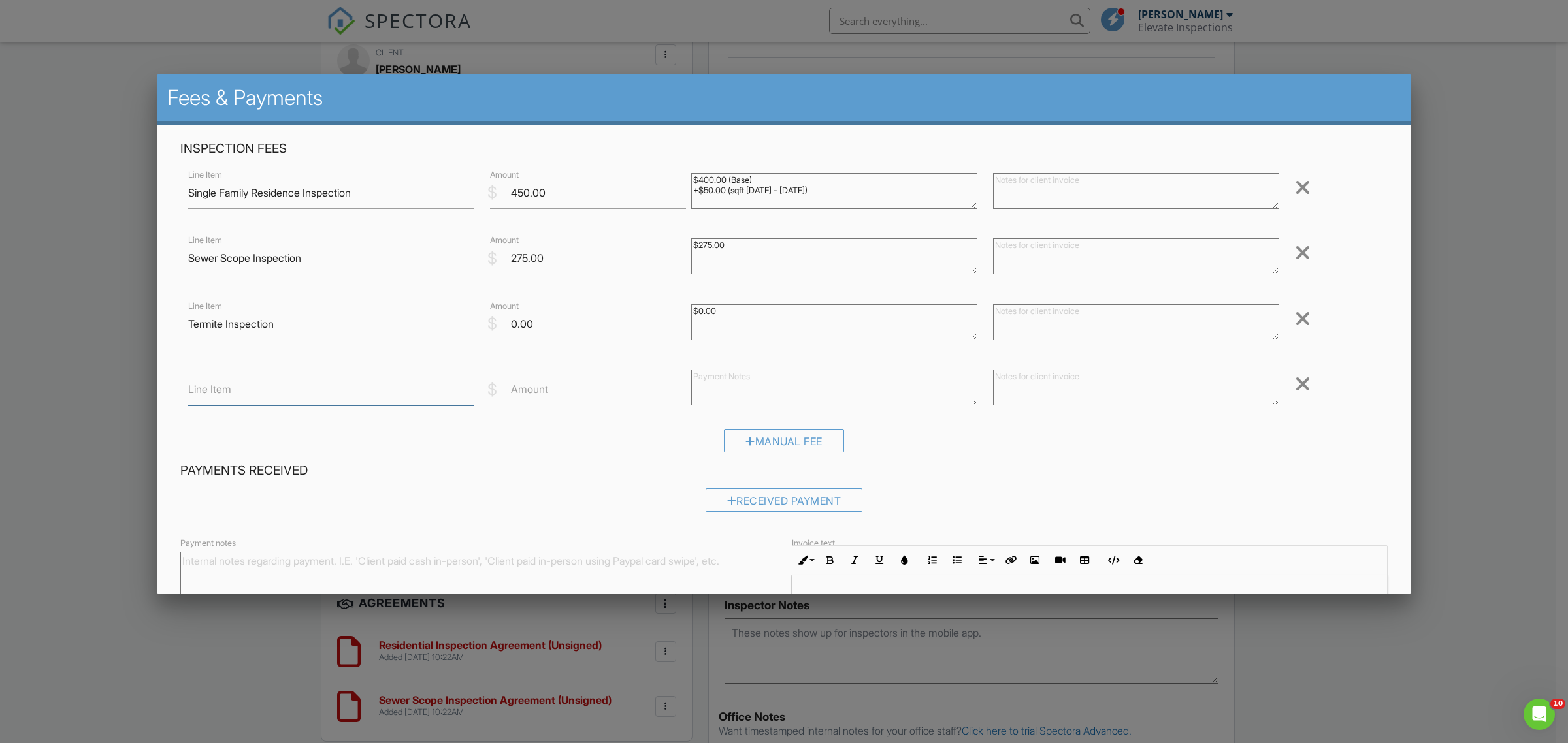
click at [393, 395] on input "Line Item" at bounding box center [331, 389] width 286 height 32
type input "Discount"
type input "-50"
click at [1326, 687] on input "Save" at bounding box center [1361, 698] width 69 height 23
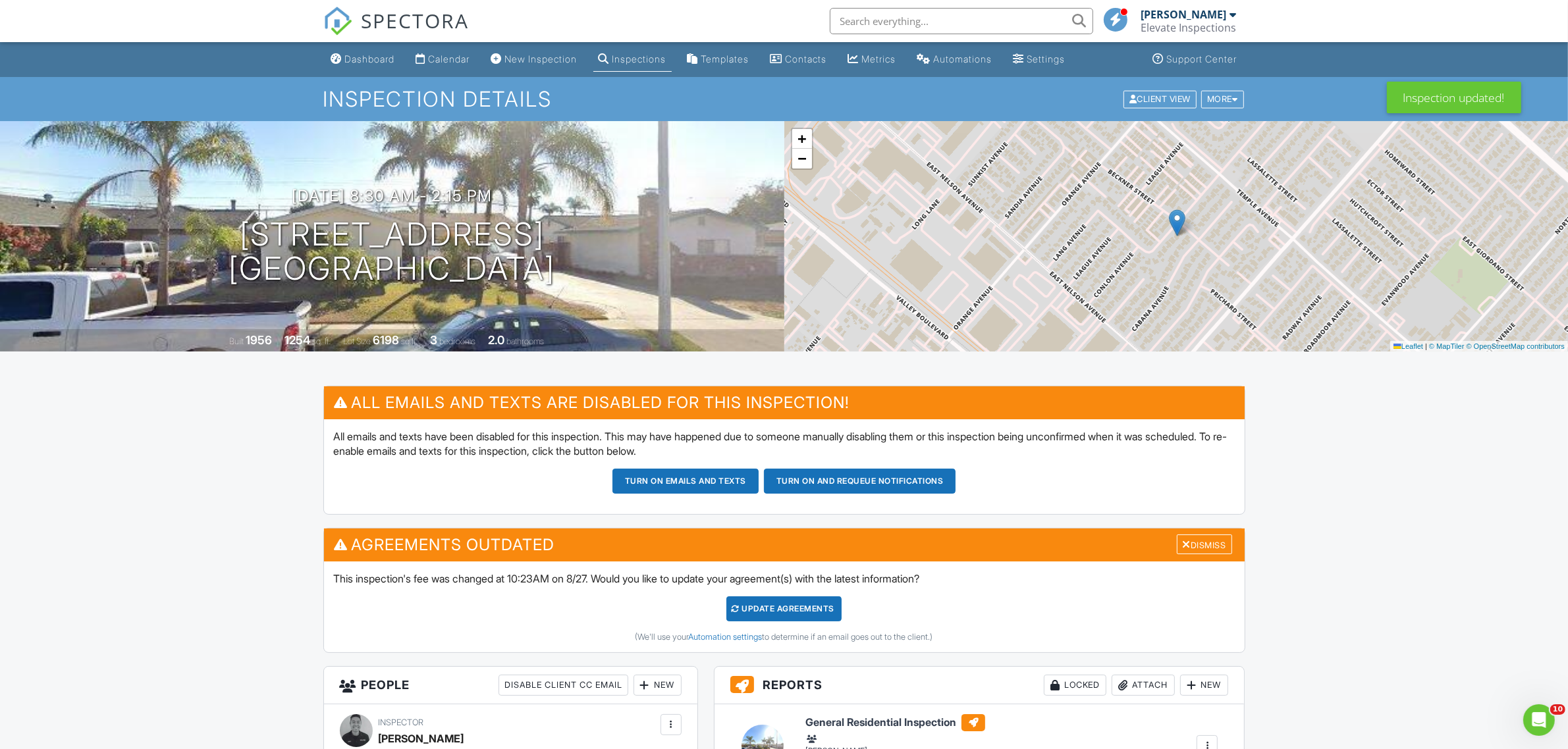
click at [777, 602] on div "Update Agreements" at bounding box center [784, 608] width 115 height 25
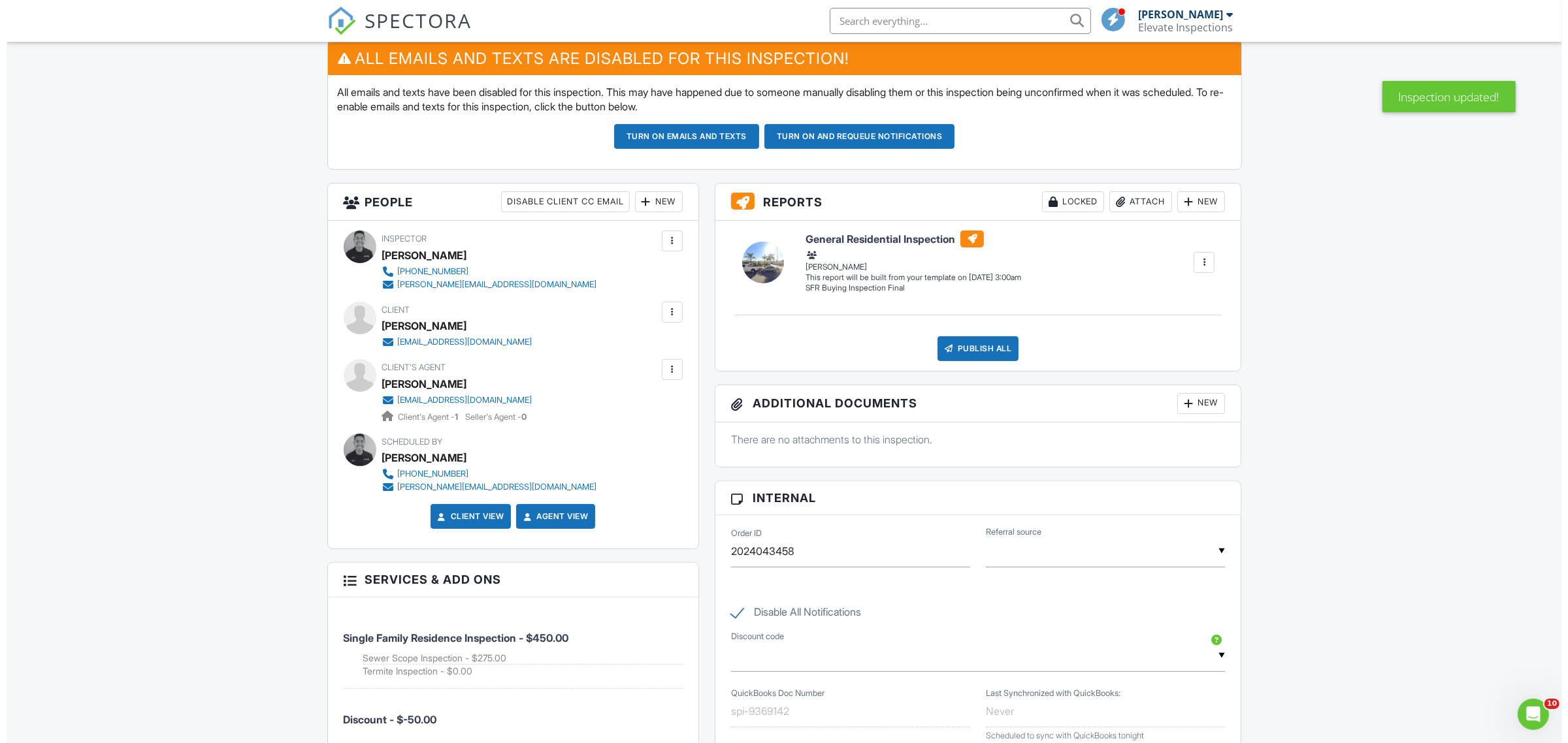
scroll to position [163, 0]
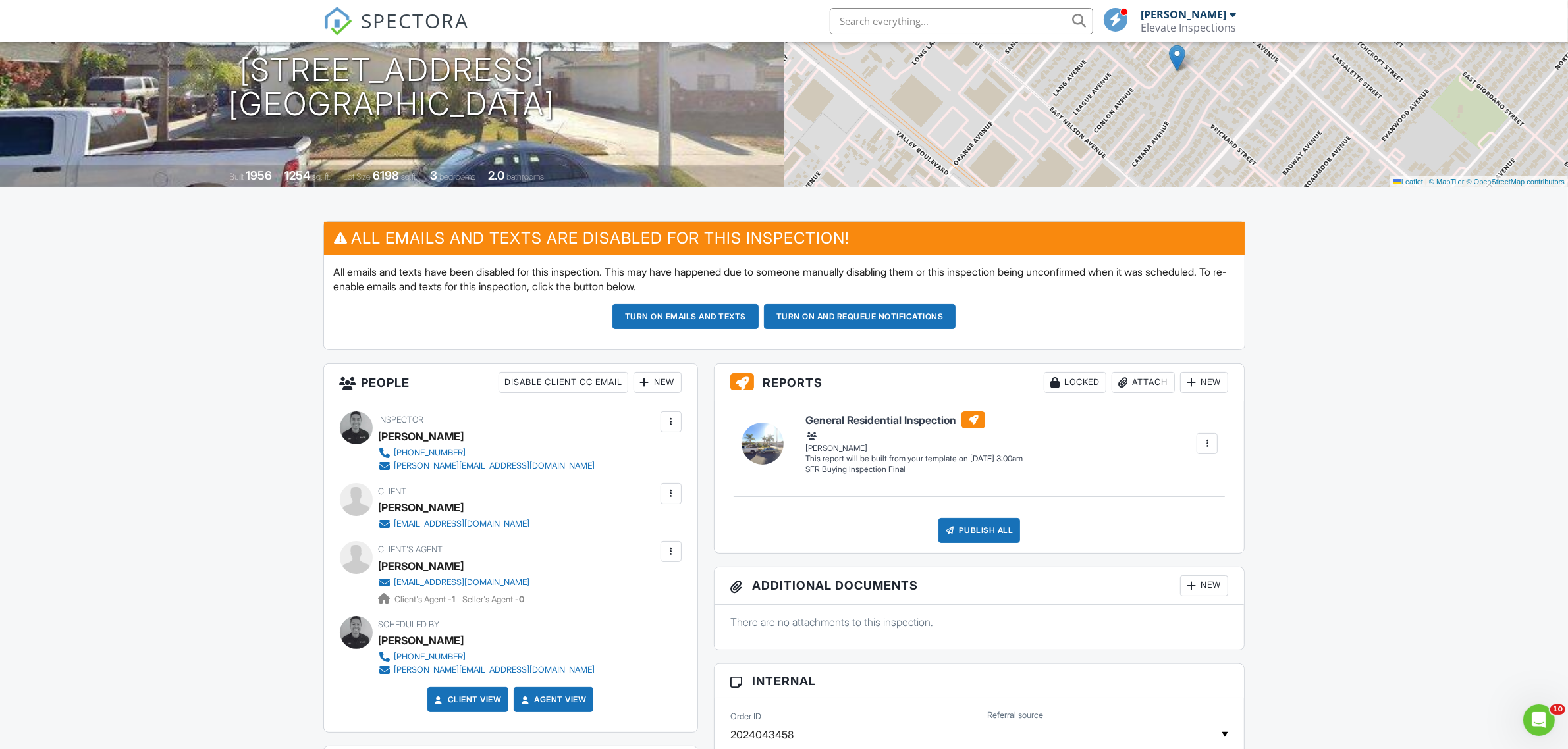
click at [659, 383] on div "New" at bounding box center [658, 383] width 48 height 21
click at [682, 420] on li "Inspector" at bounding box center [704, 423] width 129 height 33
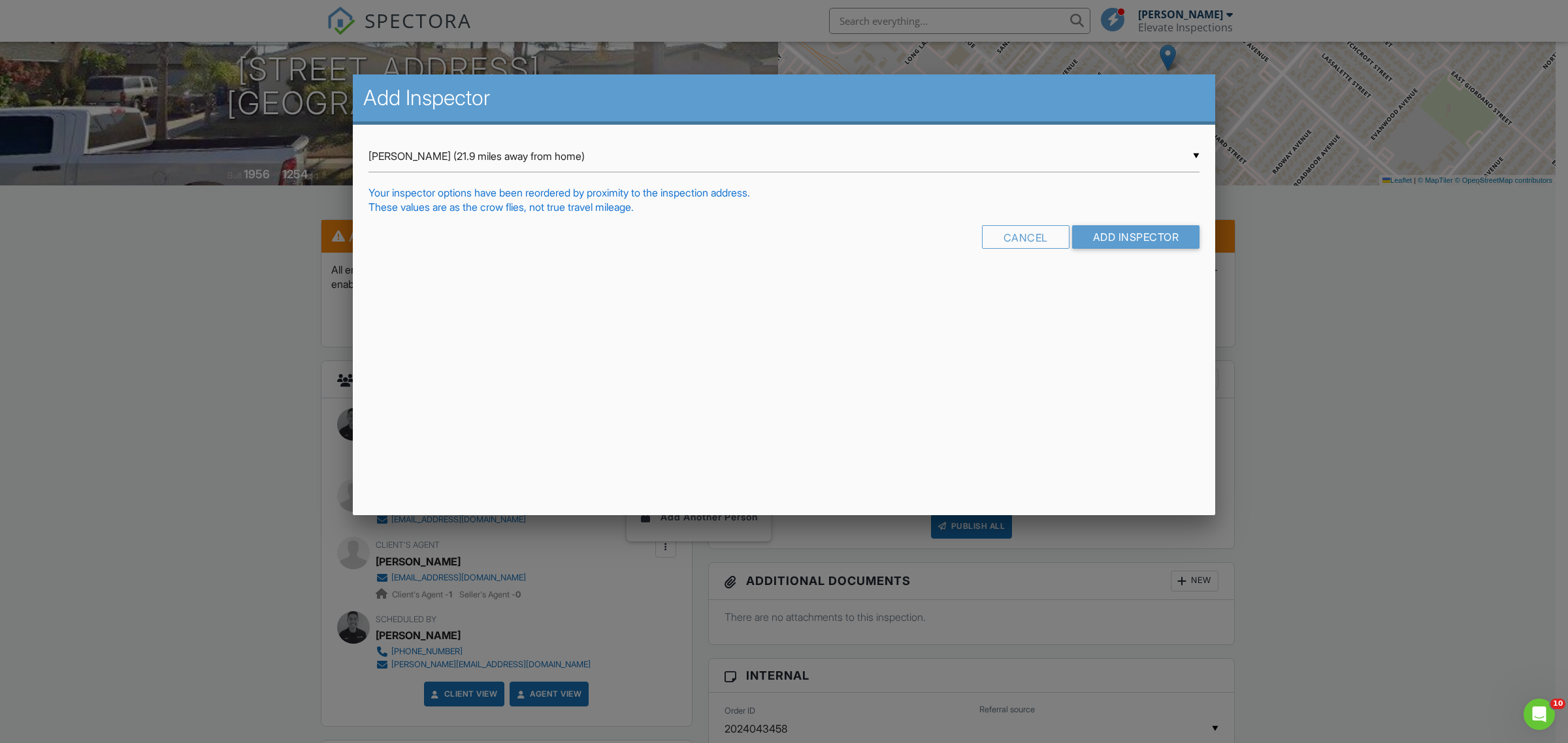
click at [504, 158] on div "▼ [PERSON_NAME] (21.9 miles away from home) [PERSON_NAME] (21.9 miles away from…" at bounding box center [784, 156] width 831 height 32
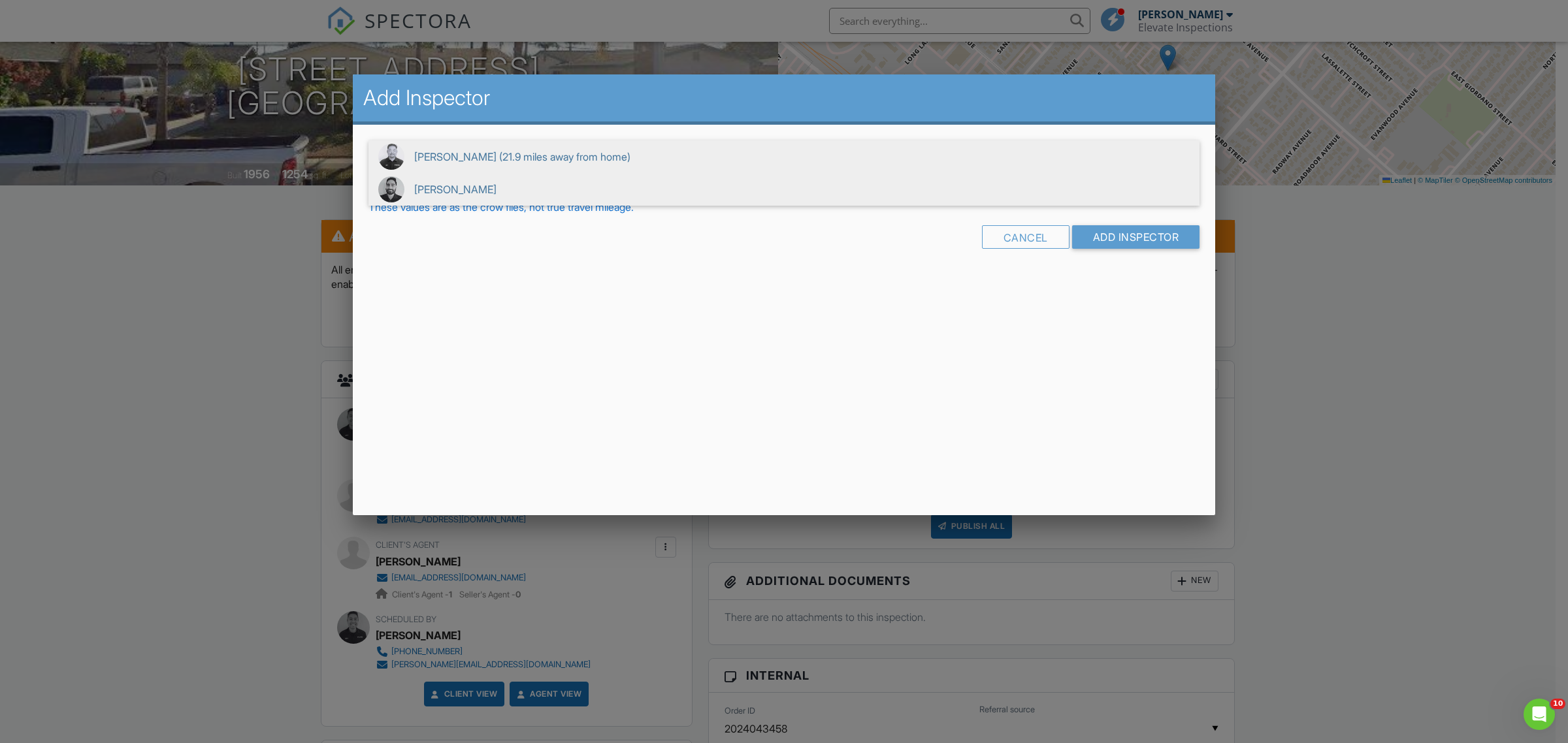
click at [481, 192] on span "[PERSON_NAME]" at bounding box center [784, 190] width 831 height 33
type input "[PERSON_NAME]"
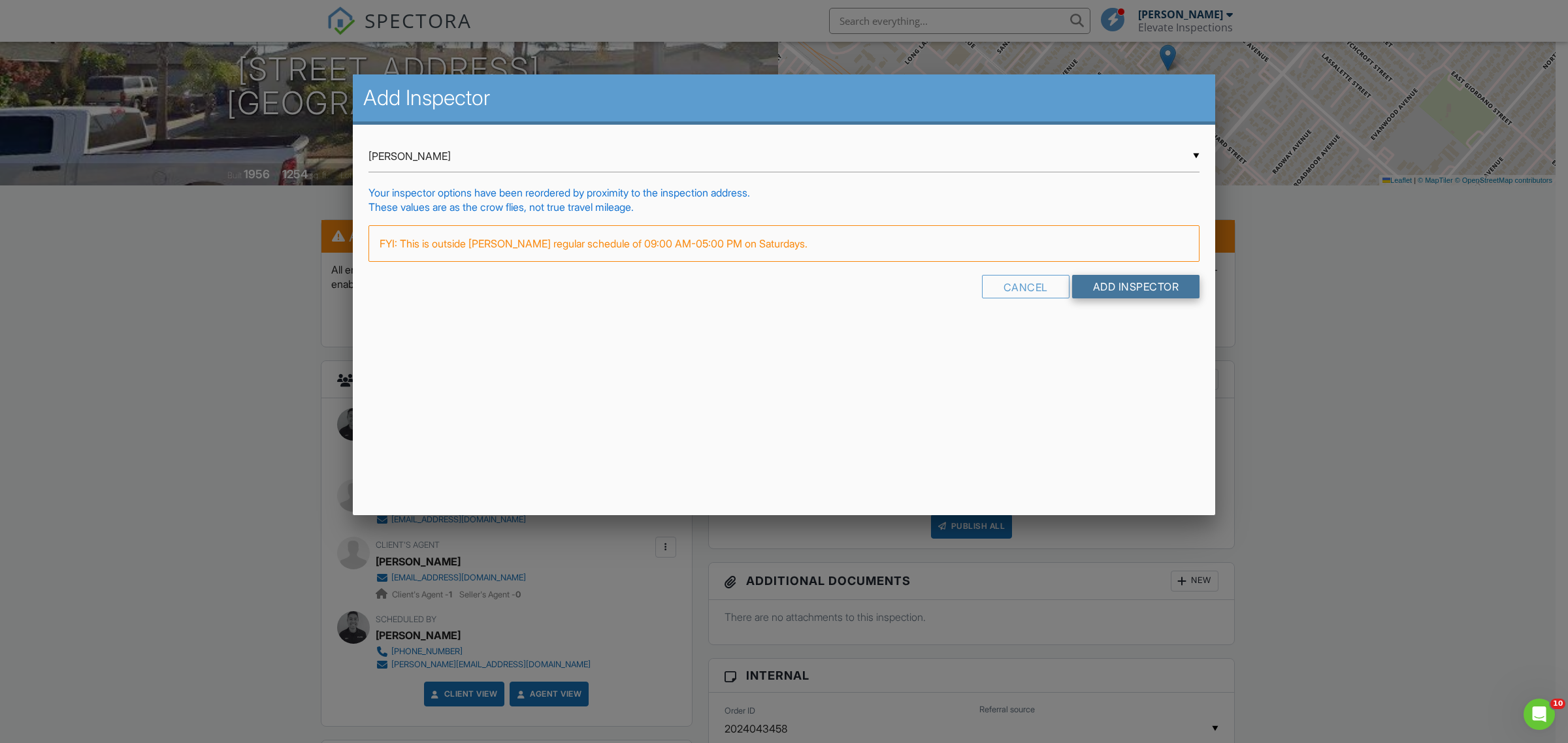
click at [1120, 282] on input "Add Inspector" at bounding box center [1136, 286] width 128 height 23
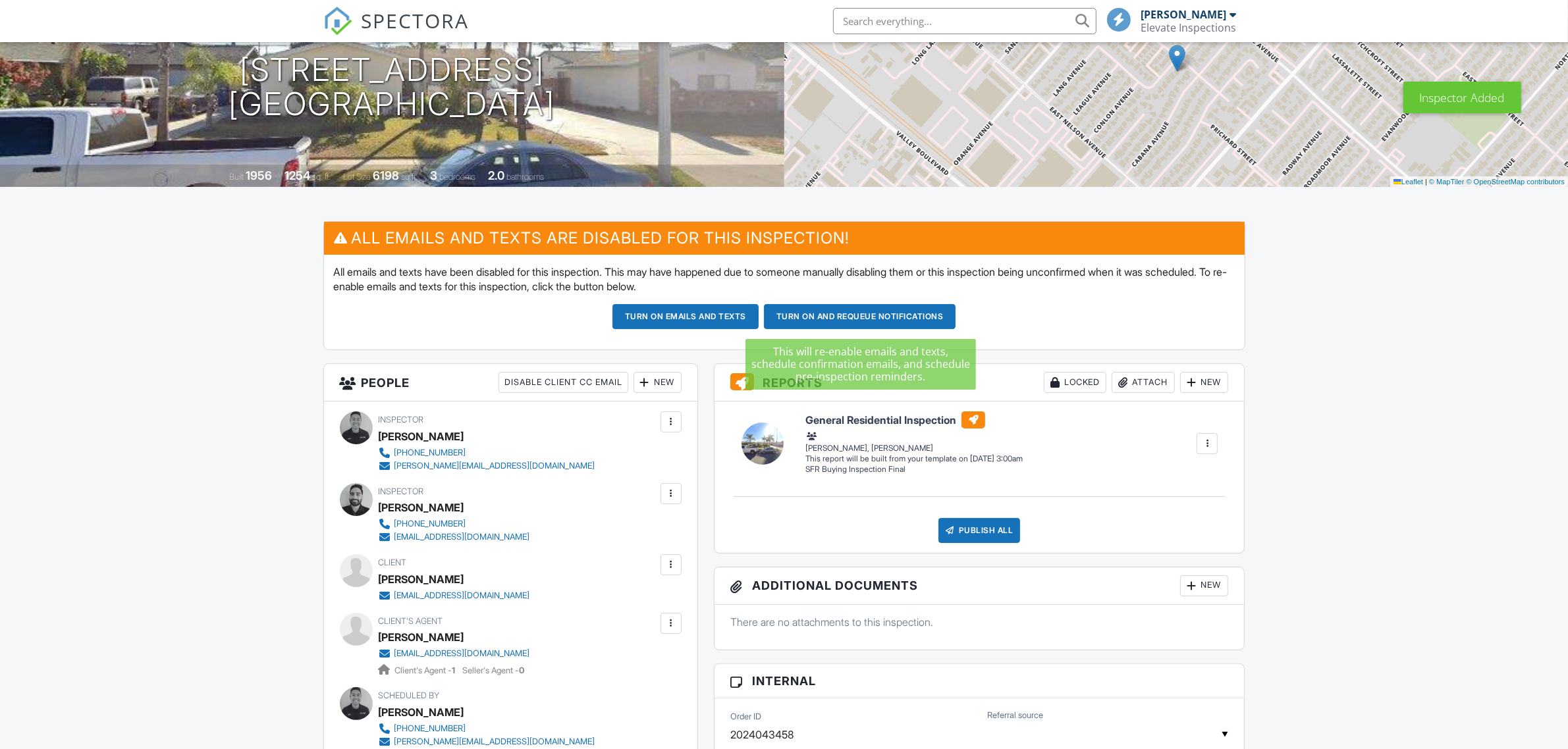
click at [850, 316] on button "Turn on and Requeue Notifications" at bounding box center [861, 316] width 192 height 25
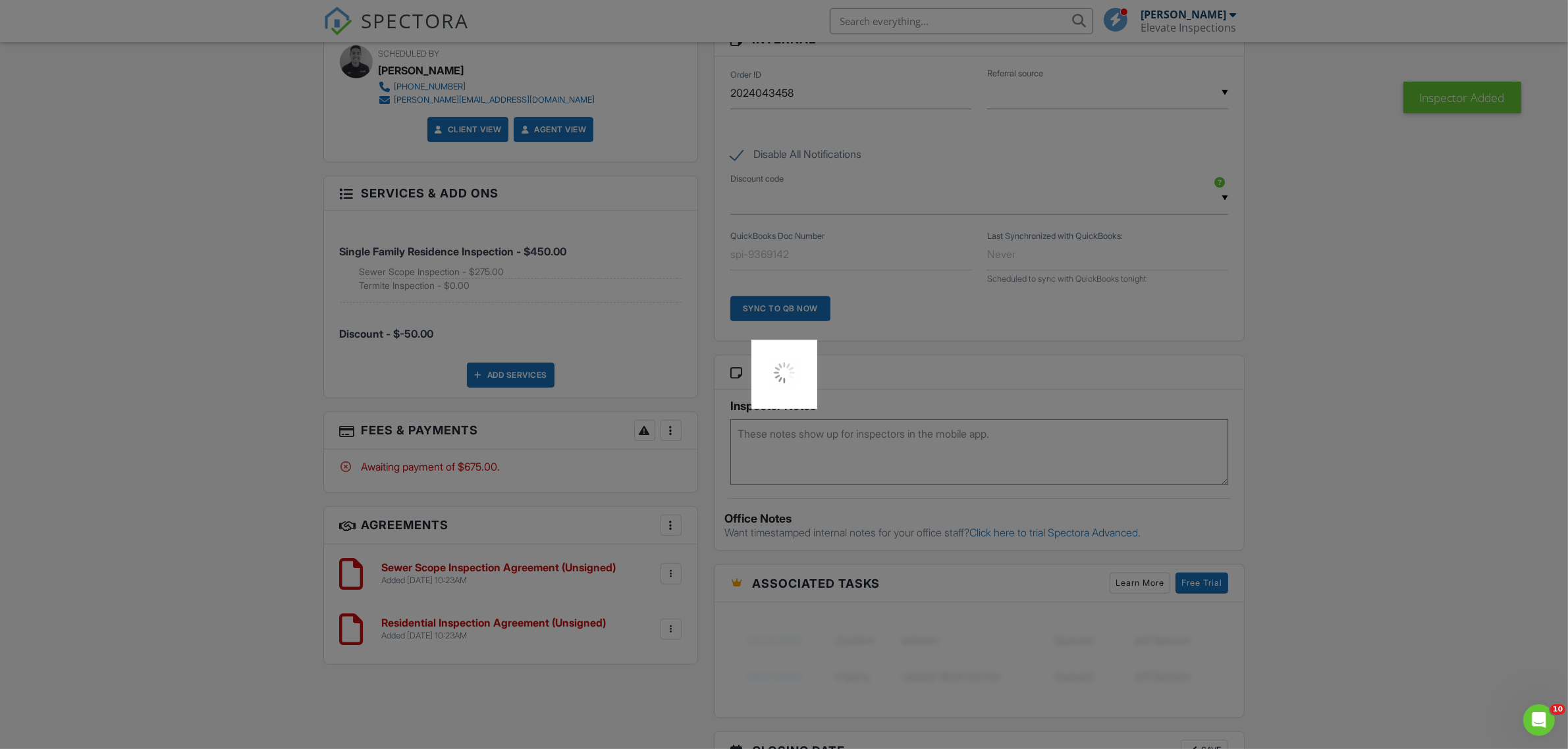
scroll to position [822, 0]
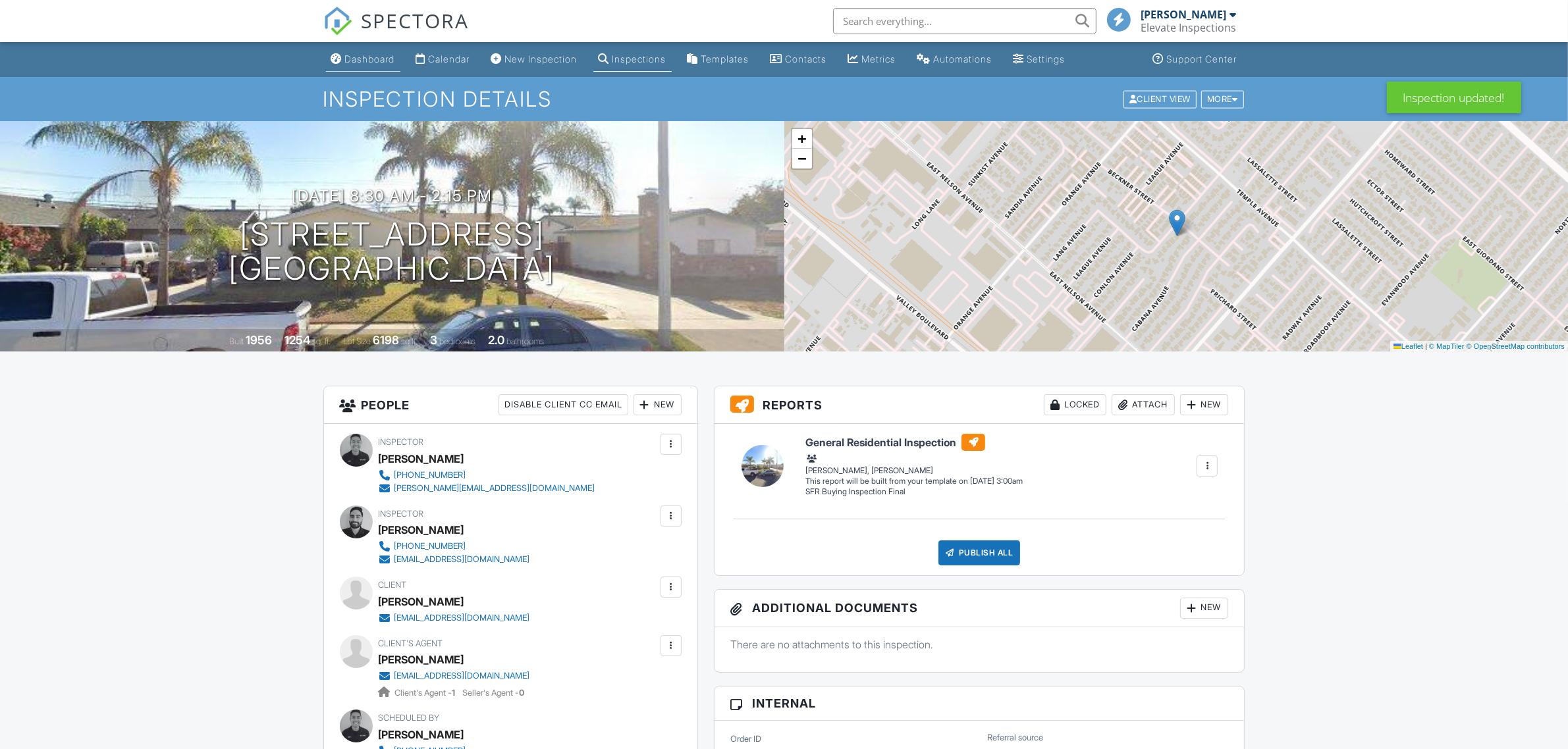
click at [373, 63] on div "Dashboard" at bounding box center [370, 59] width 50 height 11
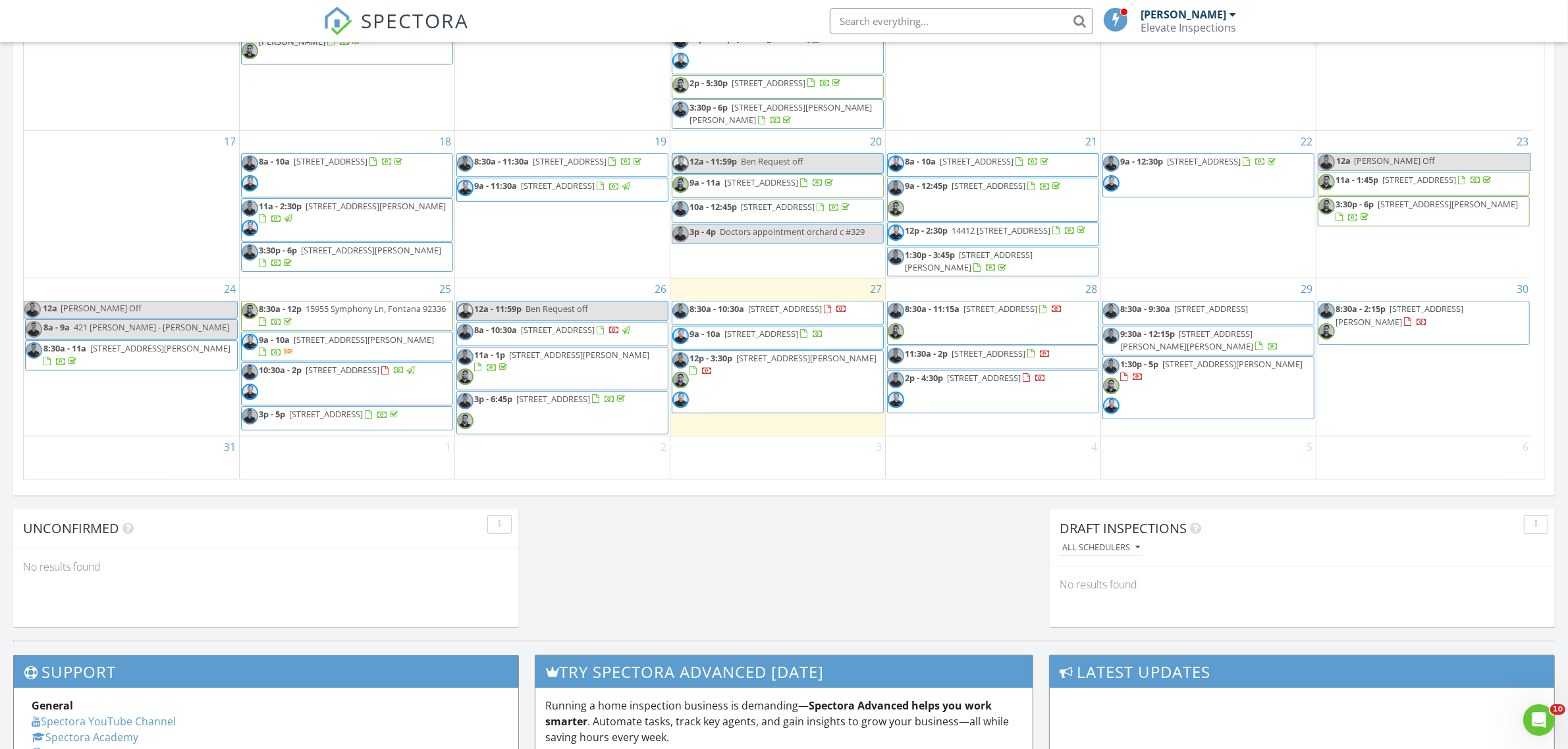
scroll to position [740, 0]
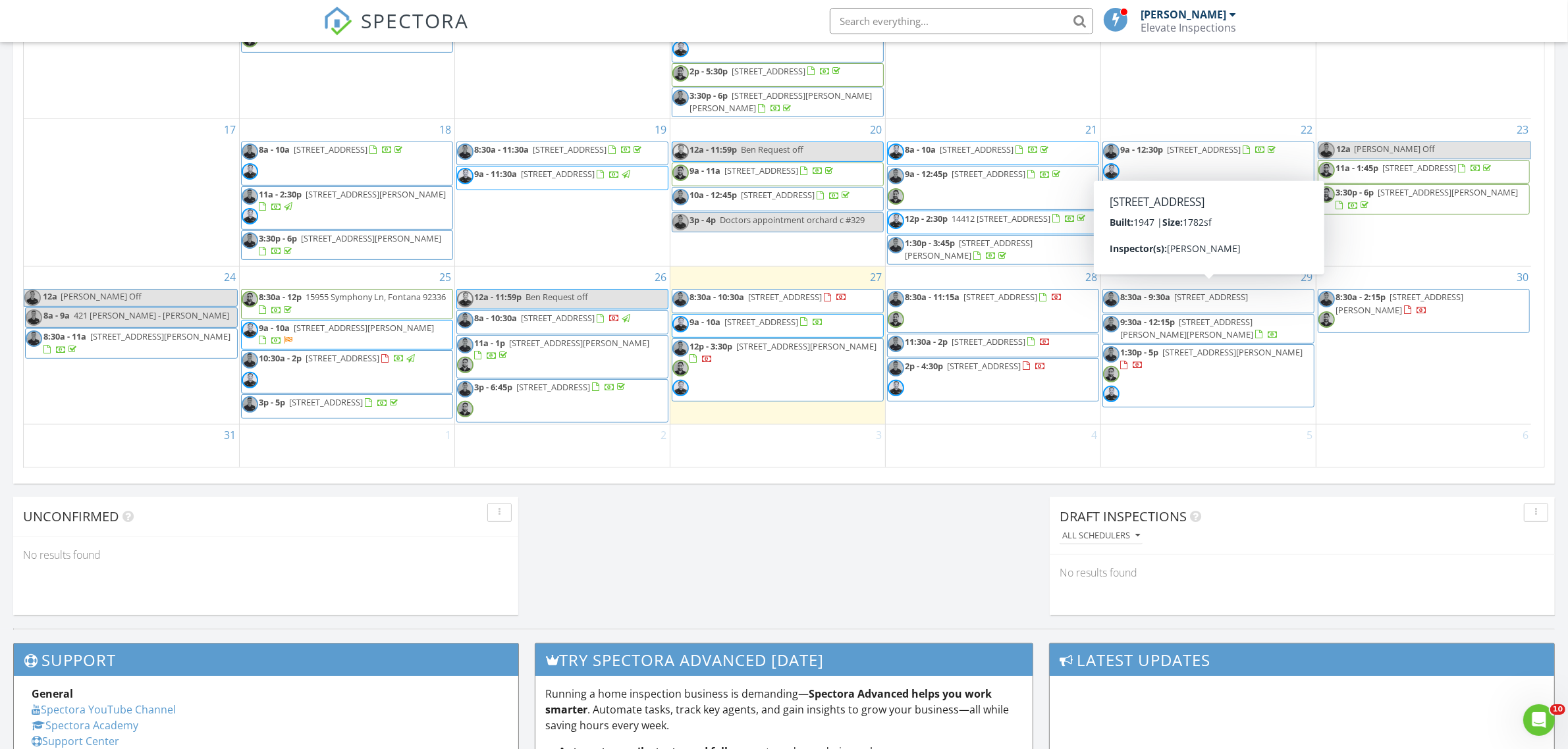
click at [1249, 294] on span "[STREET_ADDRESS]" at bounding box center [1212, 297] width 73 height 12
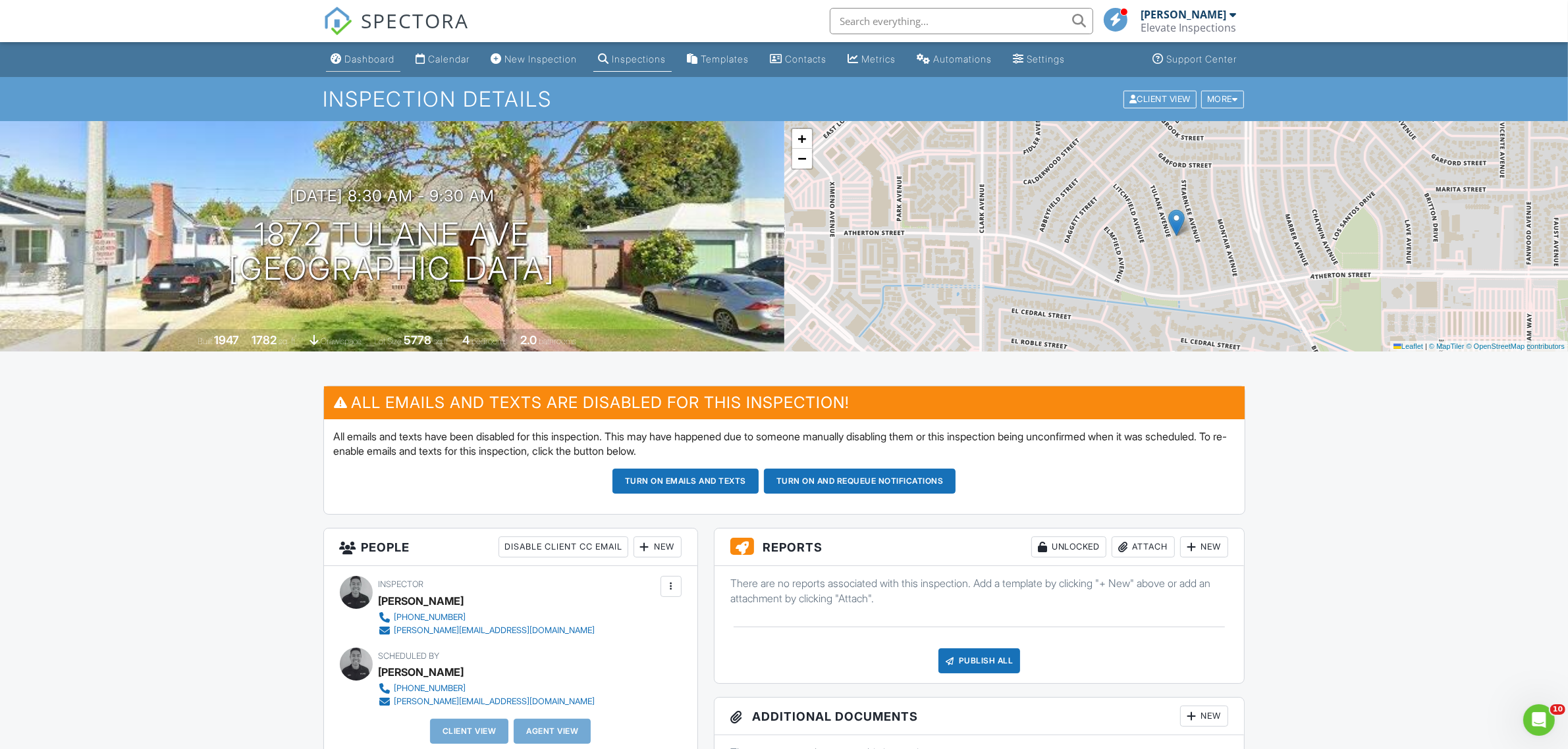
click at [356, 58] on div "Dashboard" at bounding box center [370, 59] width 50 height 11
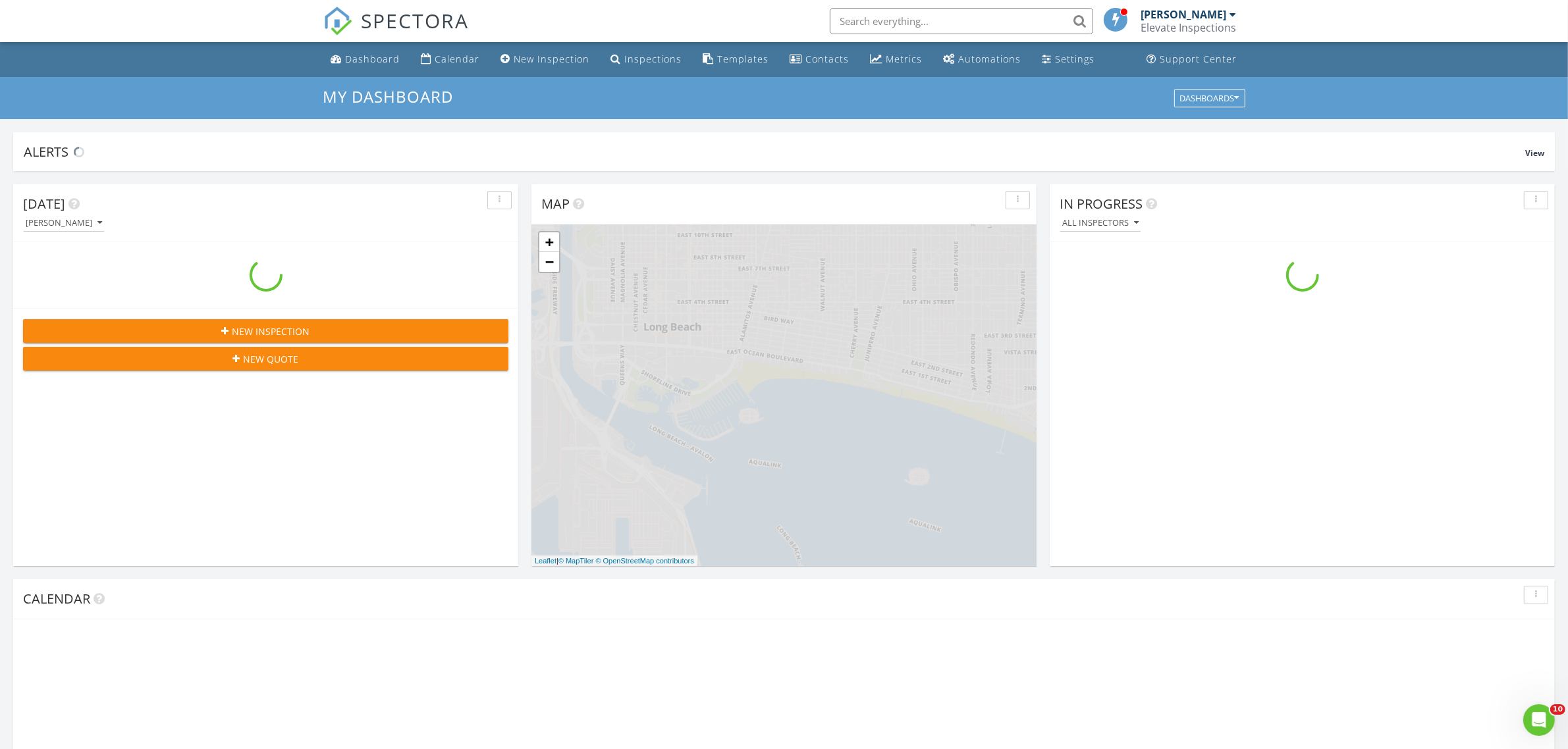
scroll to position [1223, 1594]
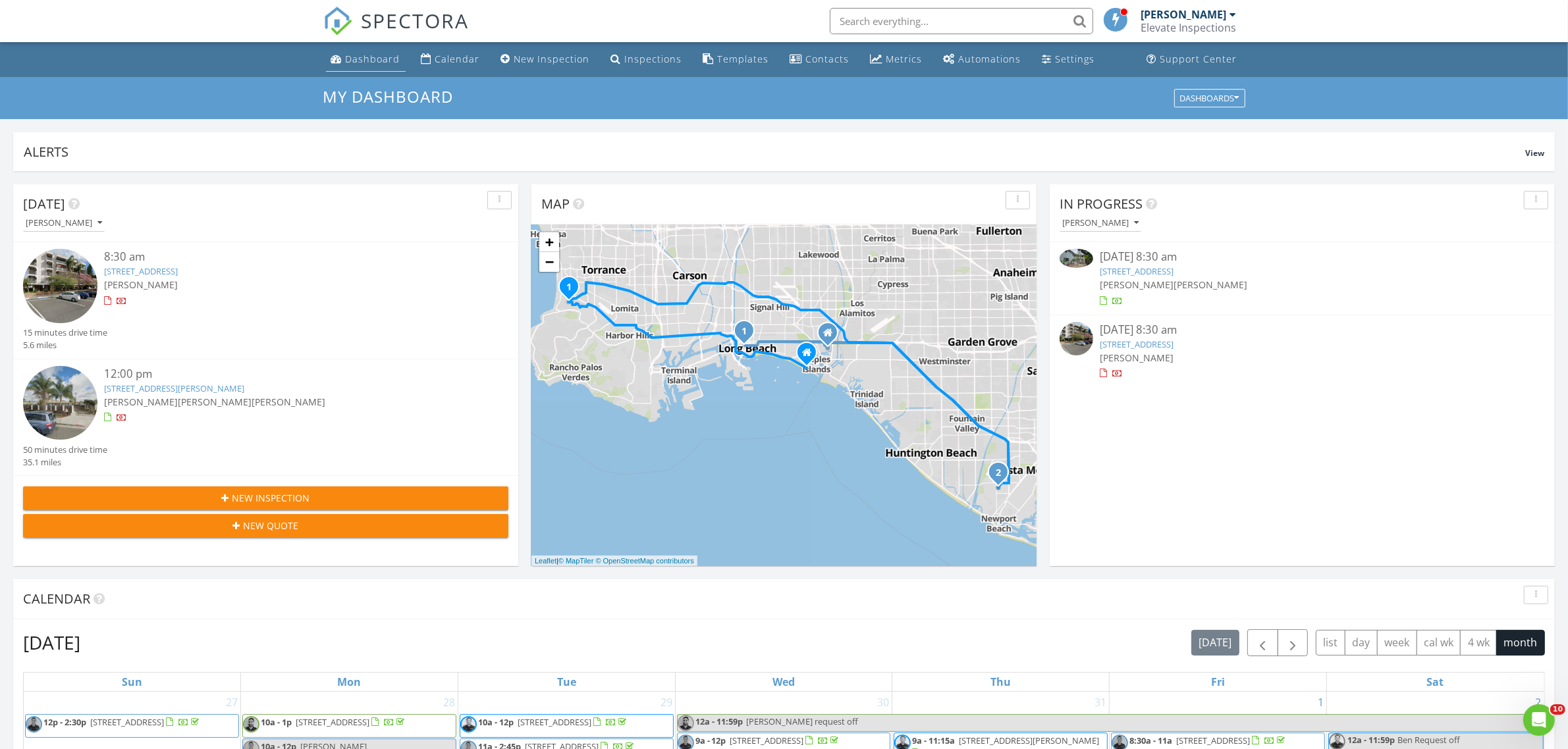
click at [334, 60] on div "Dashboard" at bounding box center [337, 59] width 11 height 10
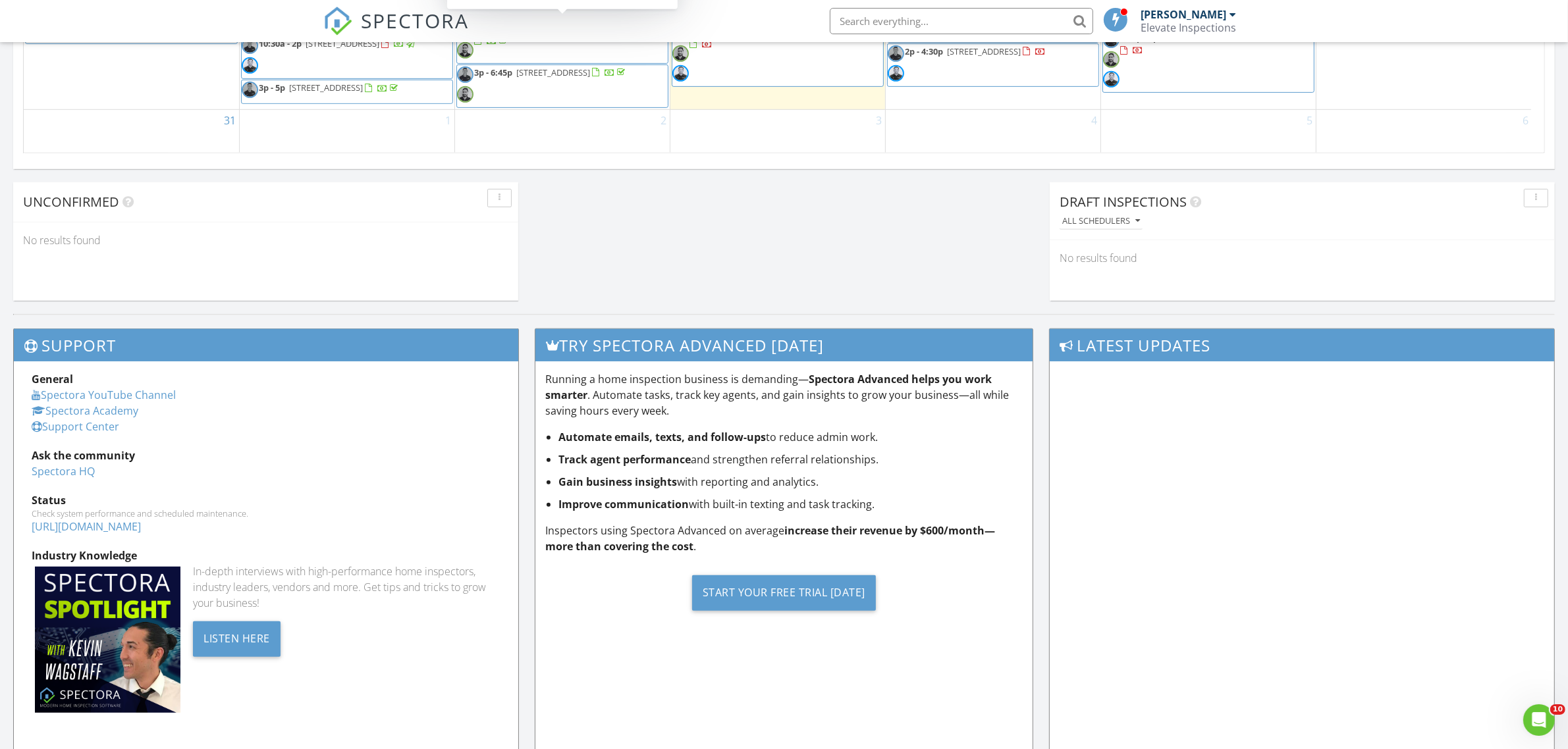
scroll to position [774, 0]
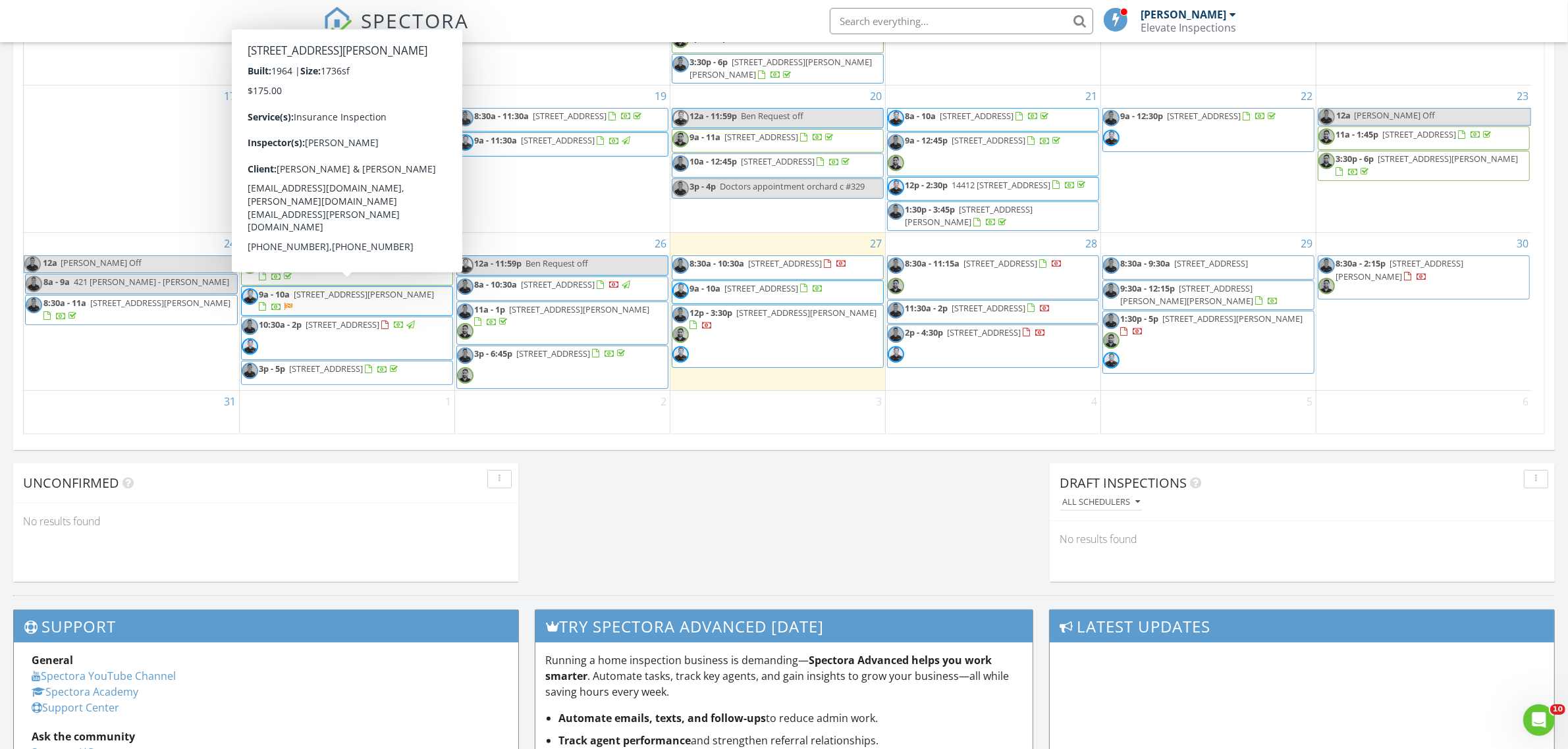
click at [403, 300] on span "9a - 10a 24427 Island Ave, Carson 90745" at bounding box center [346, 301] width 211 height 25
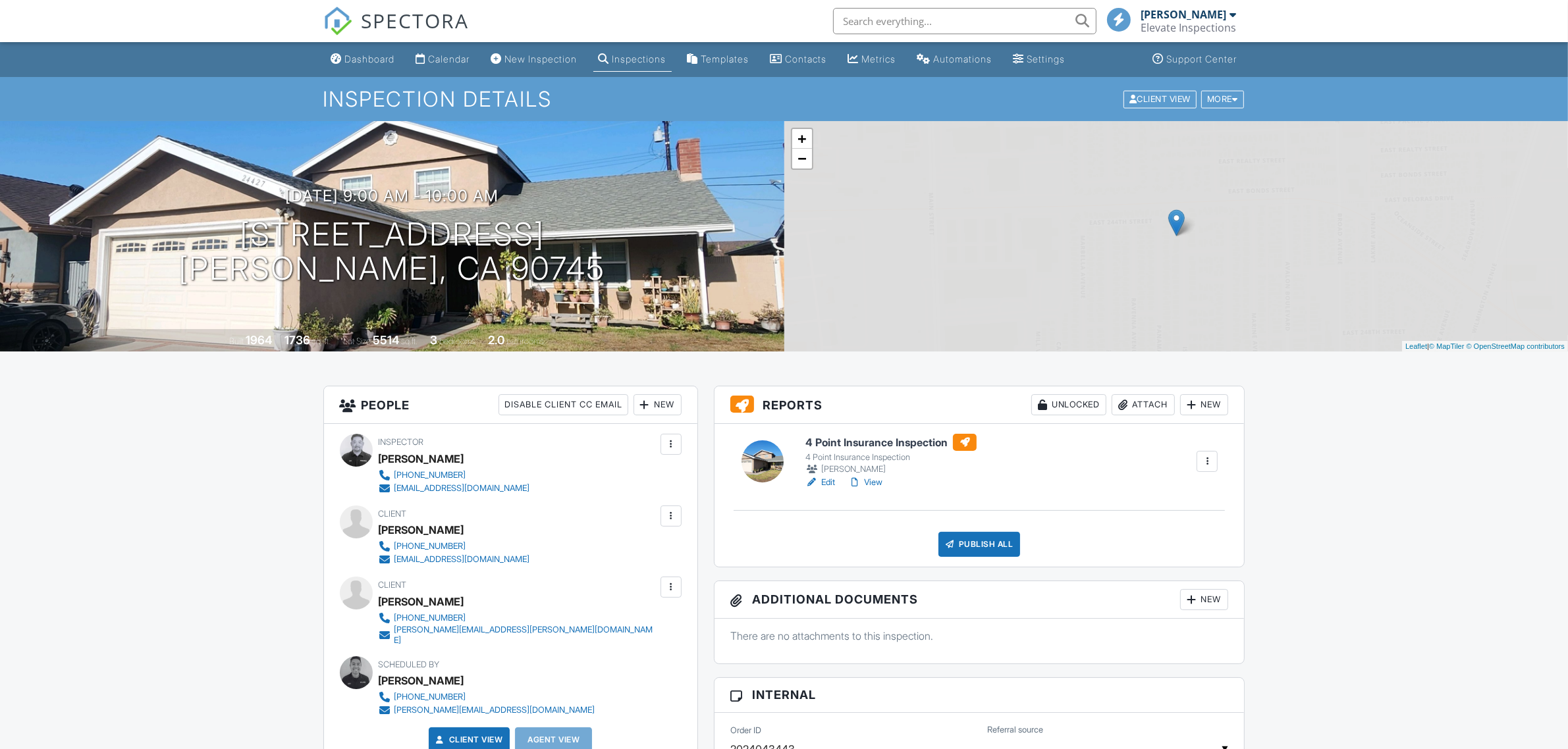
click at [826, 477] on link "Edit" at bounding box center [820, 482] width 30 height 13
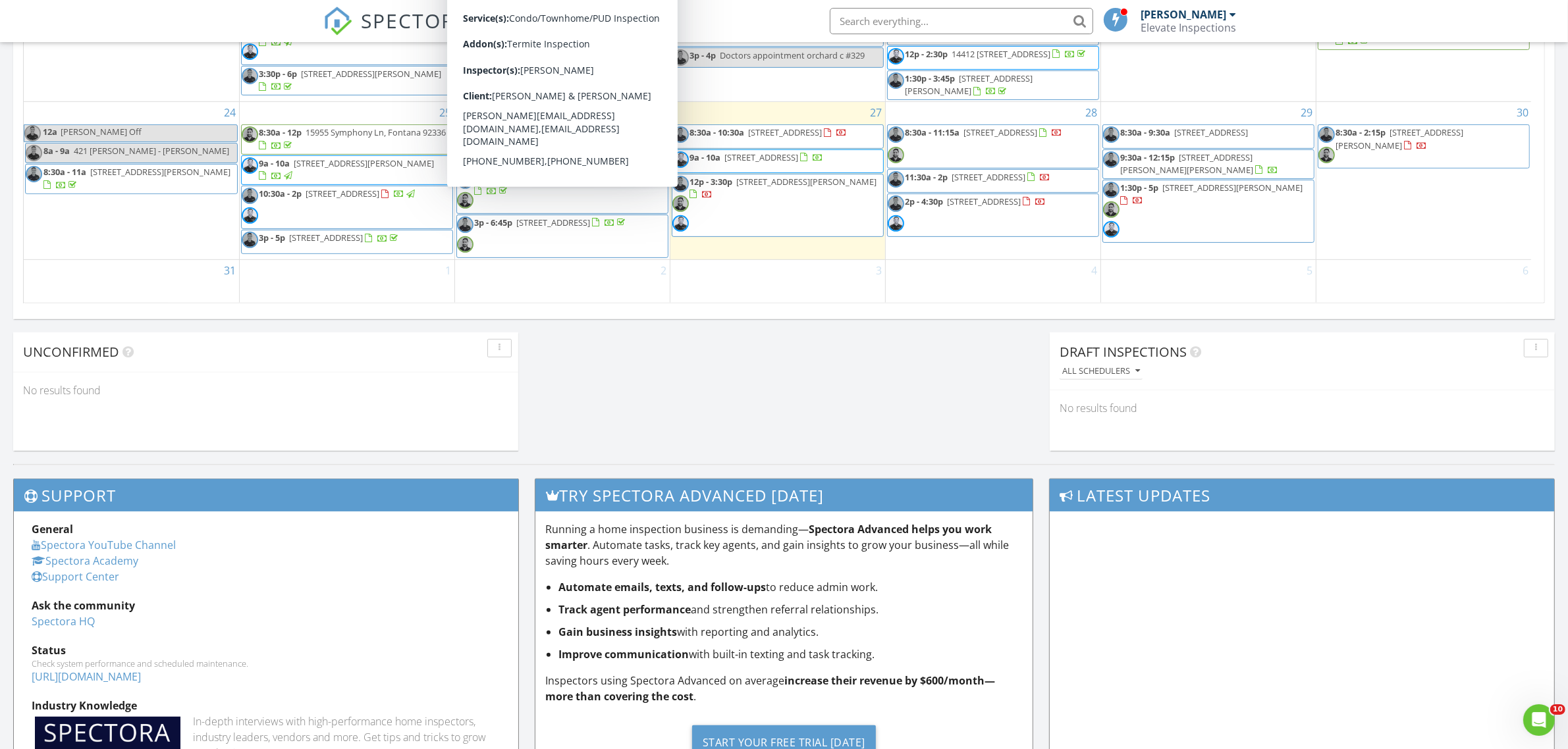
scroll to position [443, 0]
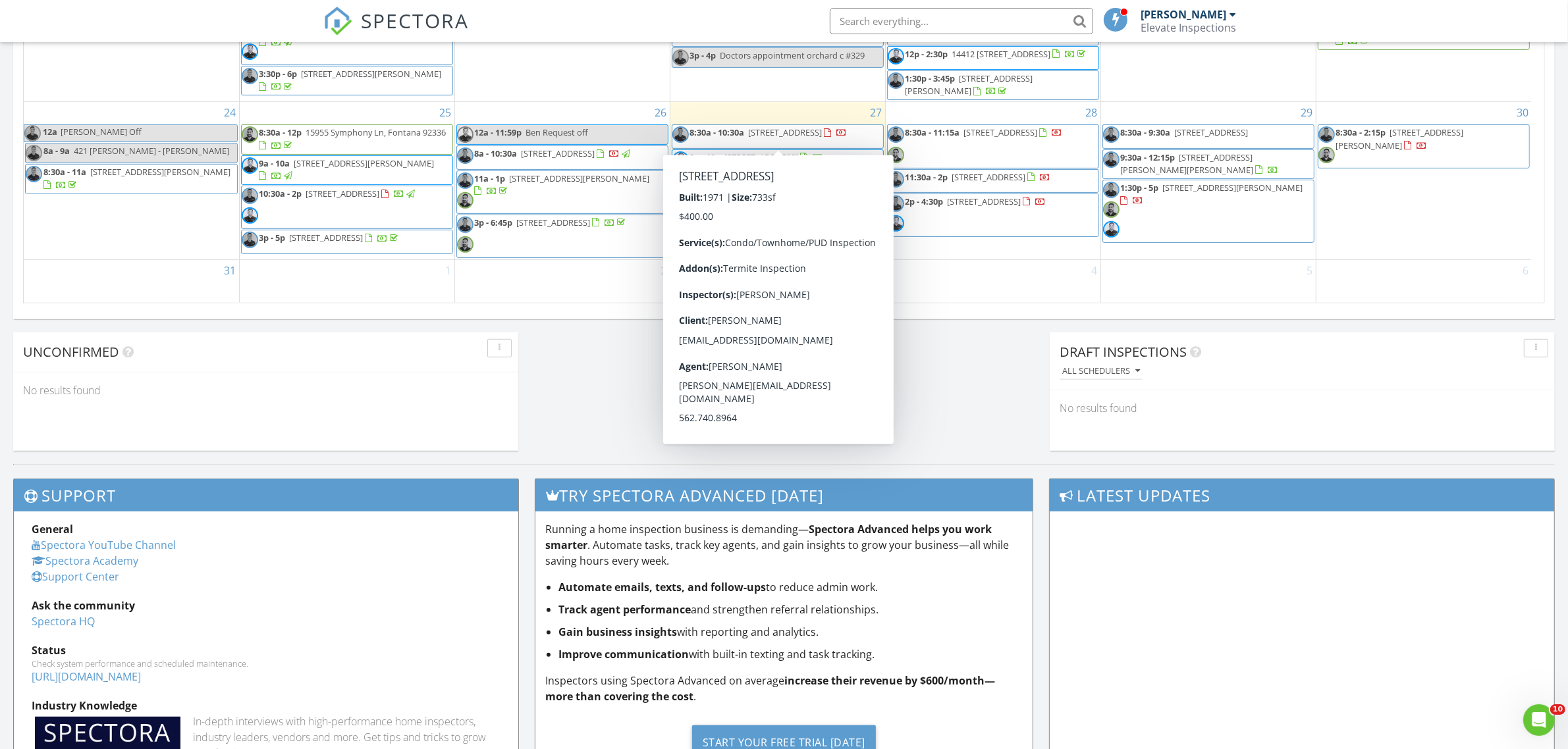
click at [805, 129] on span "350 Cedar Ave, LONG BEACH 90802" at bounding box center [785, 133] width 73 height 12
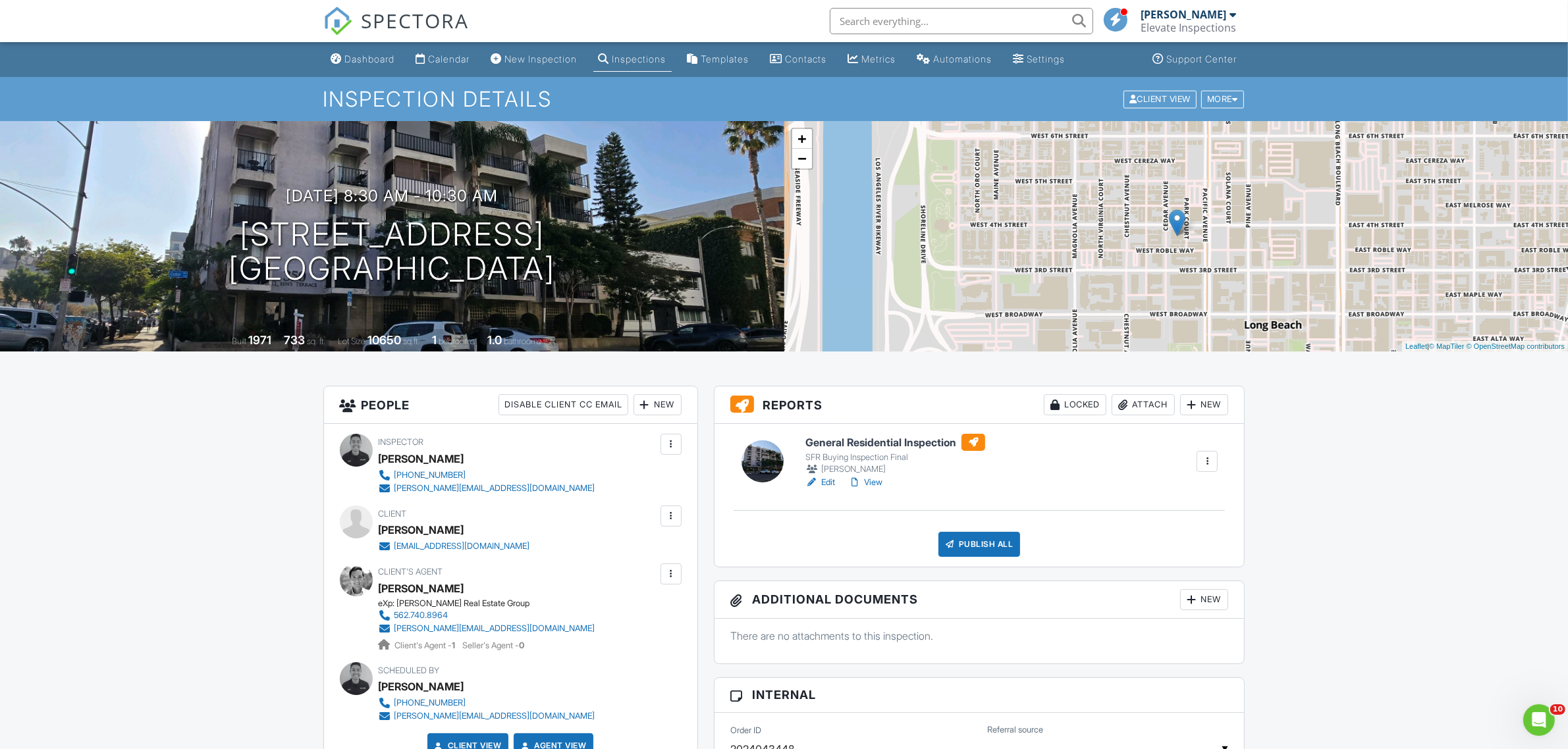
click at [825, 481] on link "Edit" at bounding box center [820, 482] width 30 height 13
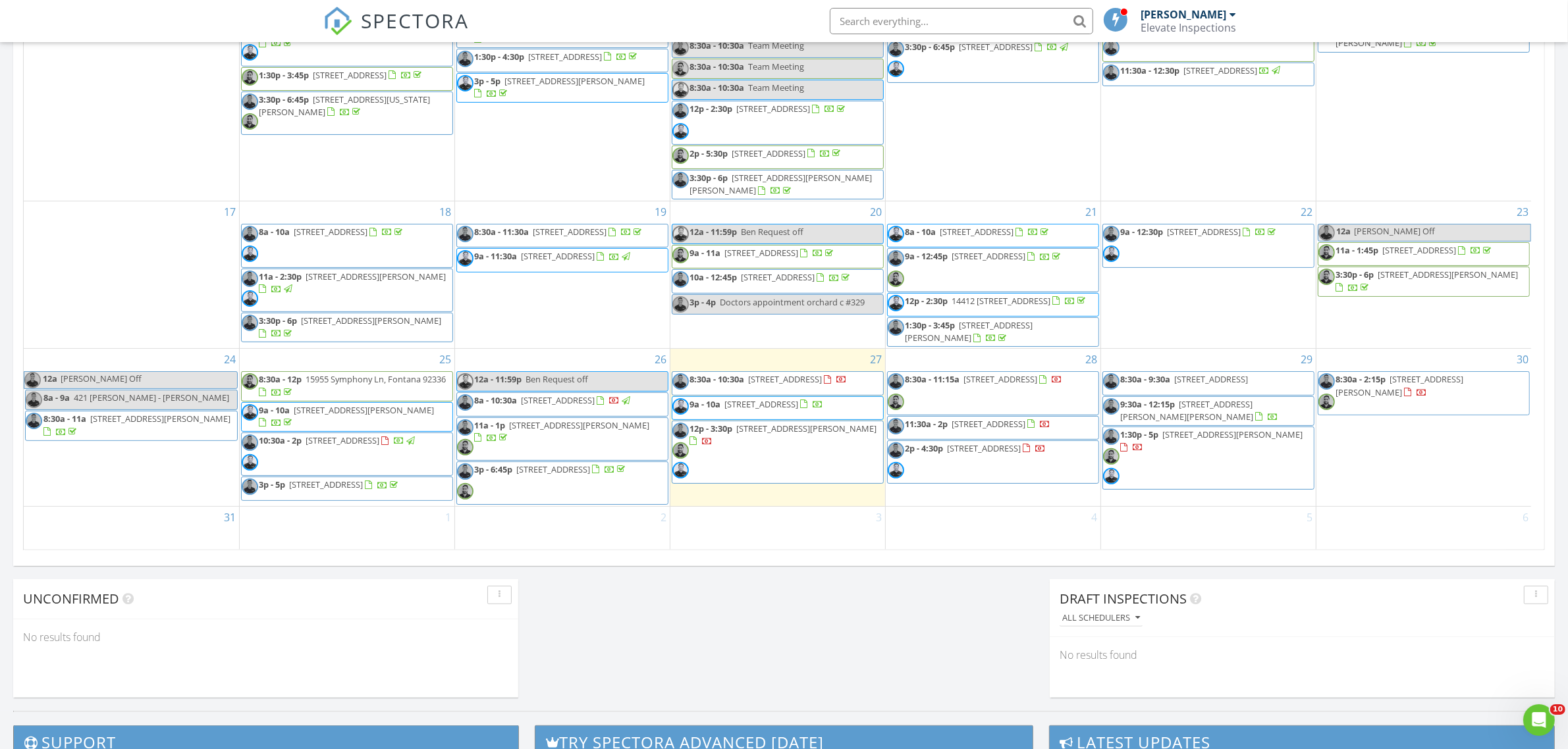
scroll to position [443, 0]
click at [821, 373] on span "[STREET_ADDRESS]" at bounding box center [785, 379] width 73 height 12
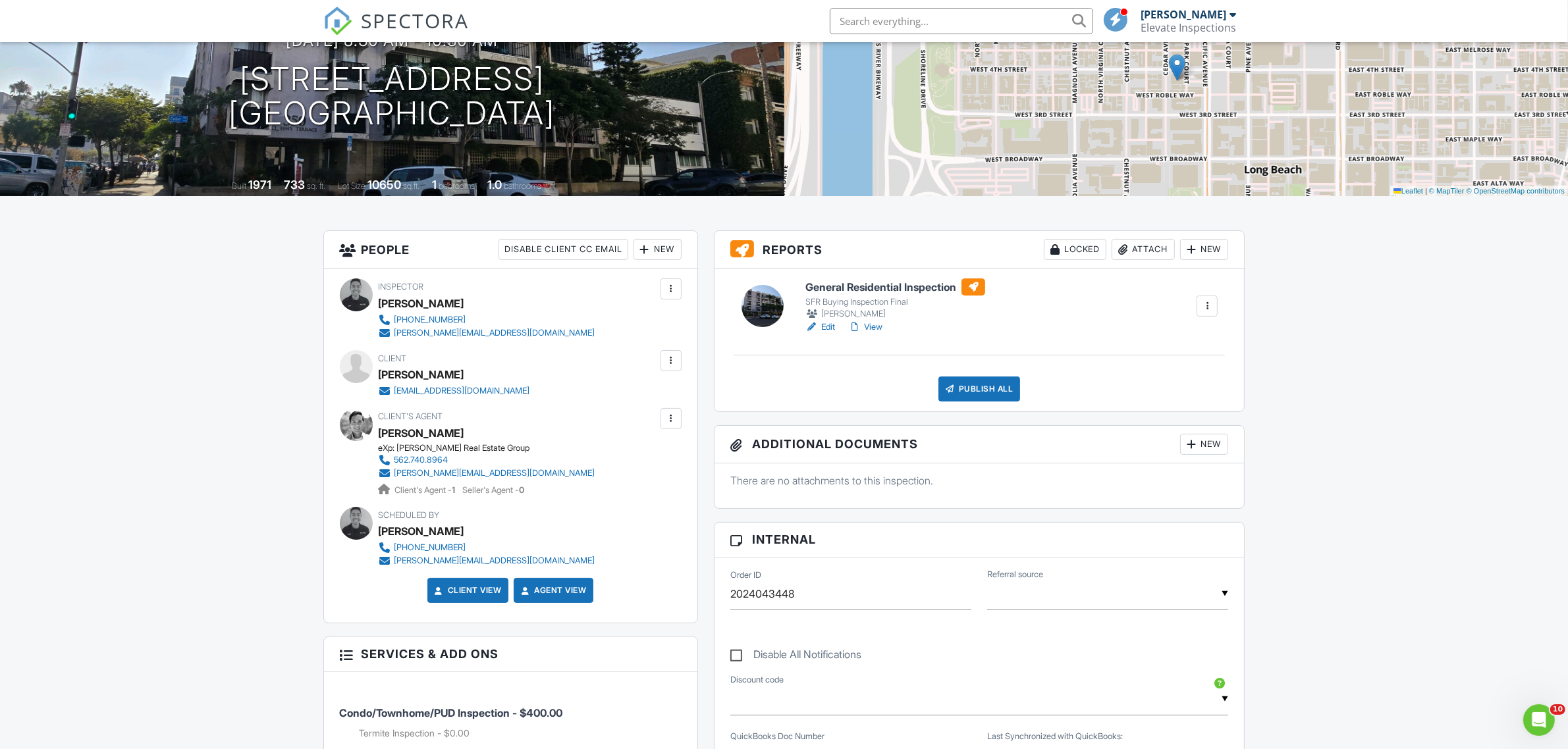
scroll to position [164, 0]
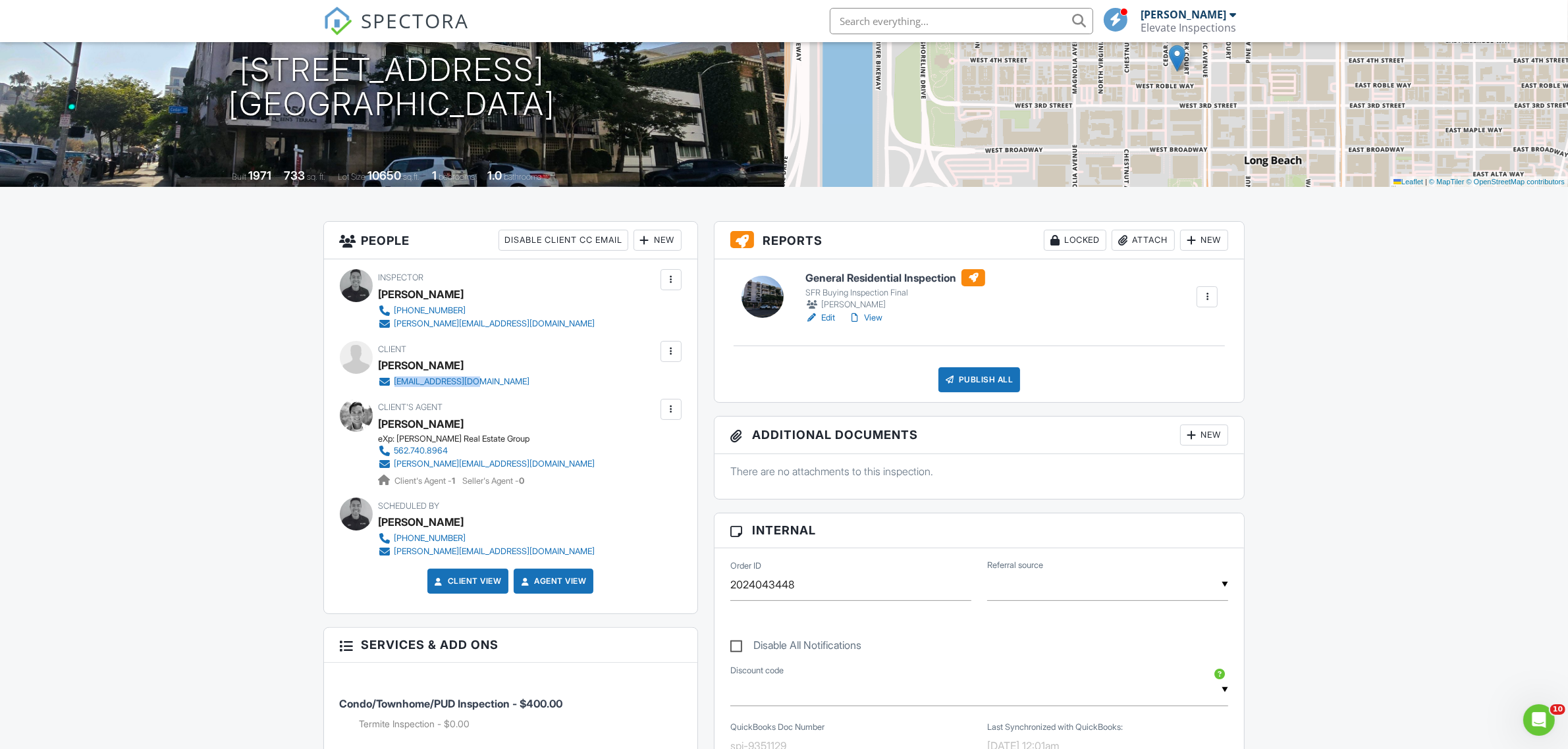
drag, startPoint x: 498, startPoint y: 384, endPoint x: 395, endPoint y: 383, distance: 103.0
click at [395, 383] on div "Client [PERSON_NAME] [EMAIL_ADDRESS][DOMAIN_NAME]" at bounding box center [486, 364] width 215 height 47
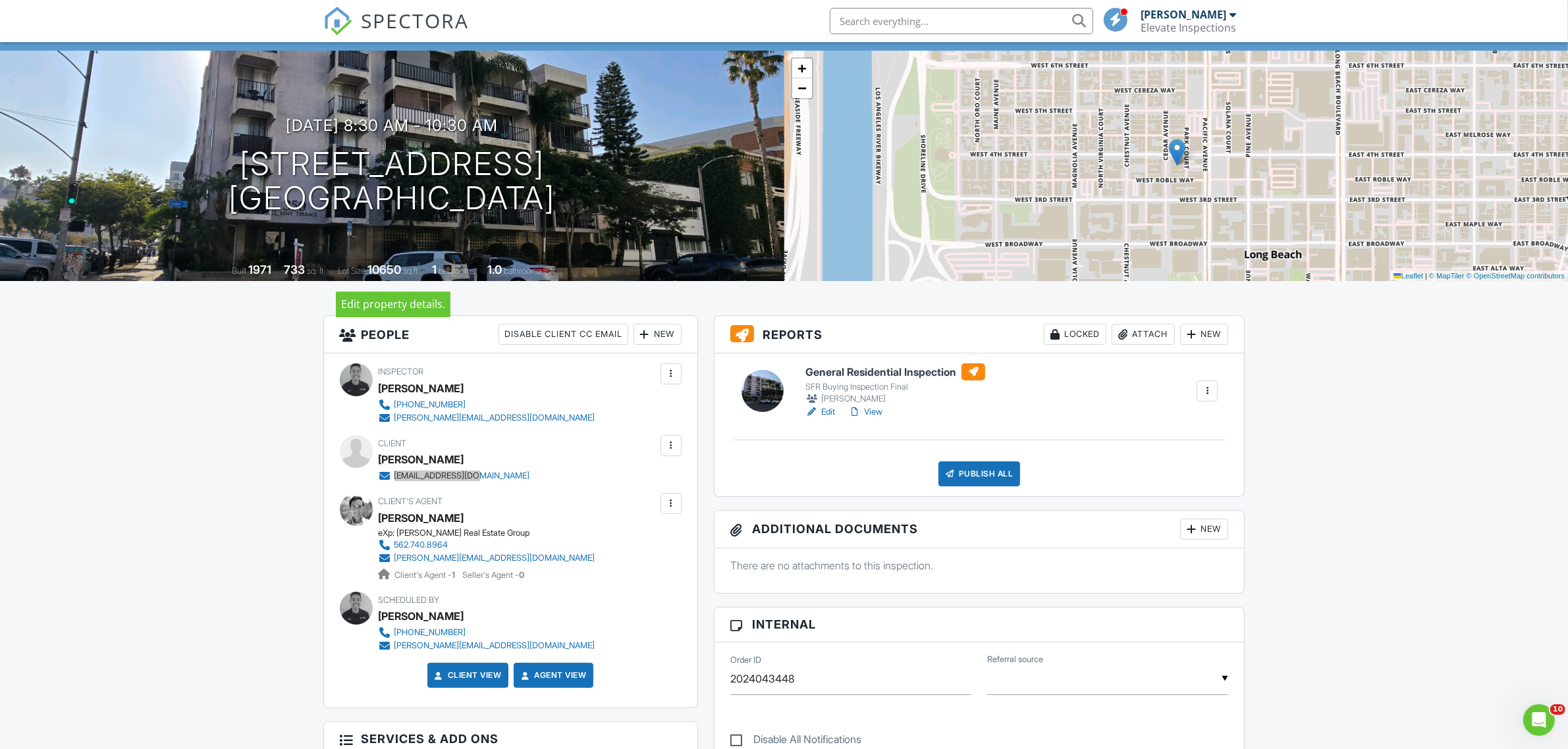
scroll to position [0, 0]
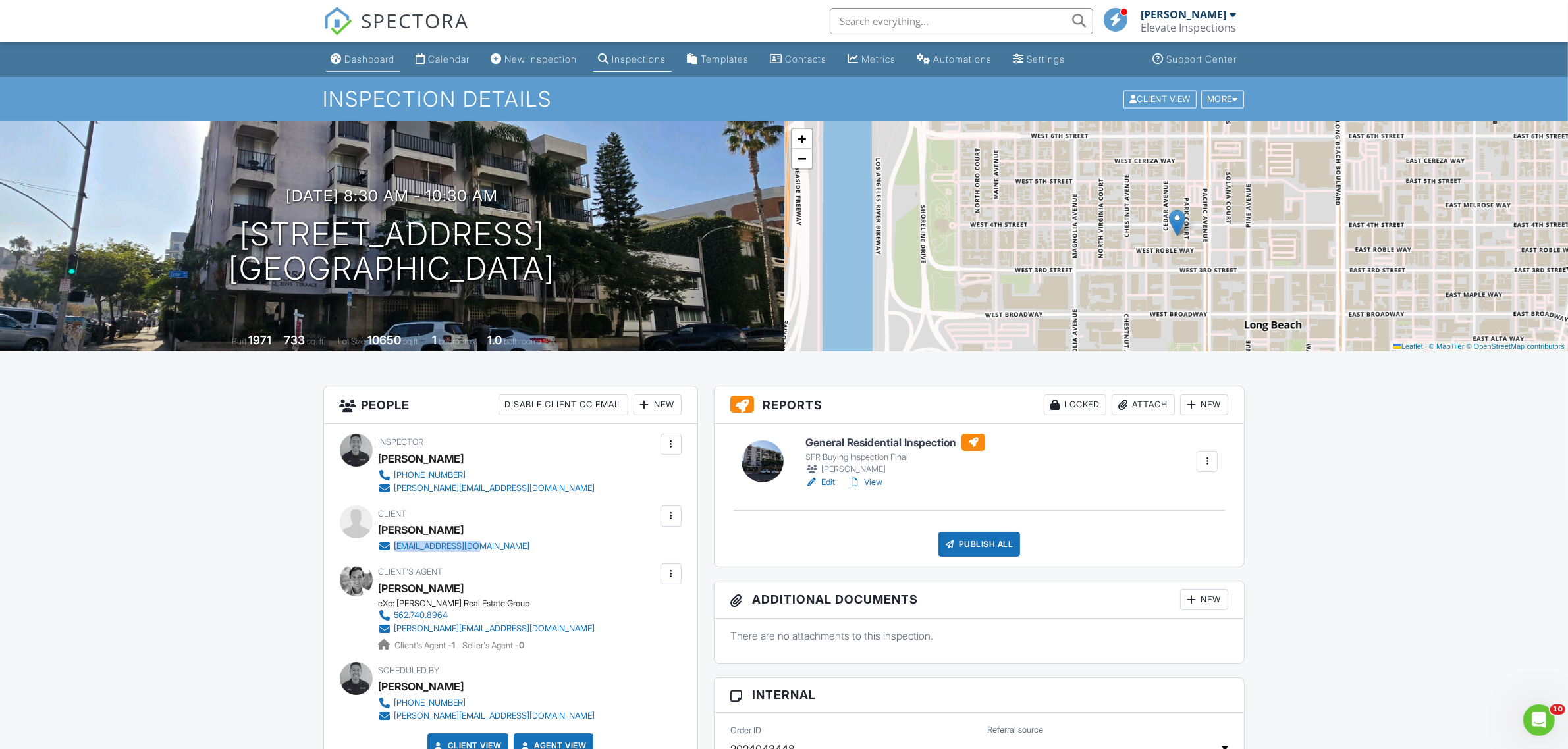
click at [350, 63] on div "Dashboard" at bounding box center [370, 59] width 50 height 11
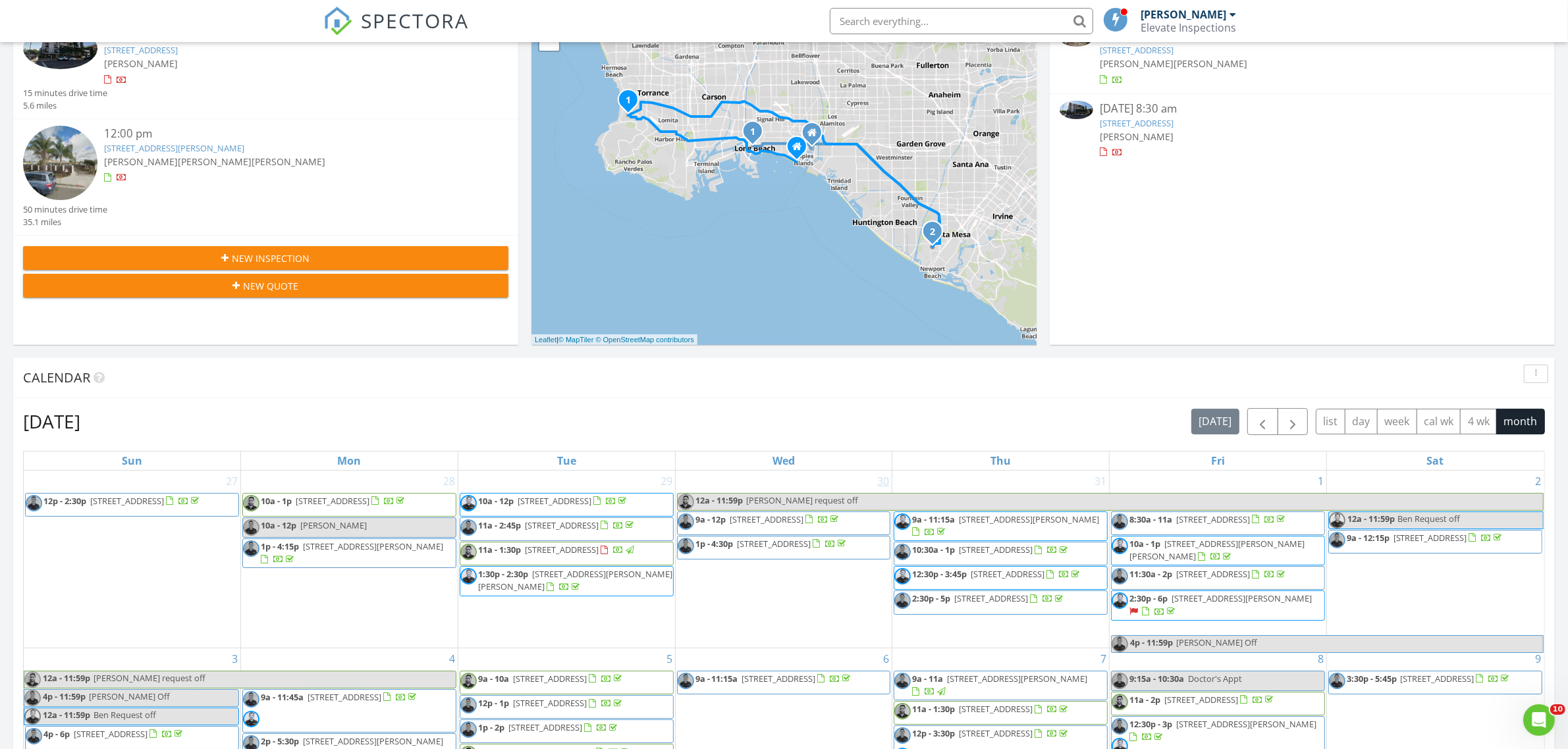
scroll to position [329, 0]
